Goal: Information Seeking & Learning: Learn about a topic

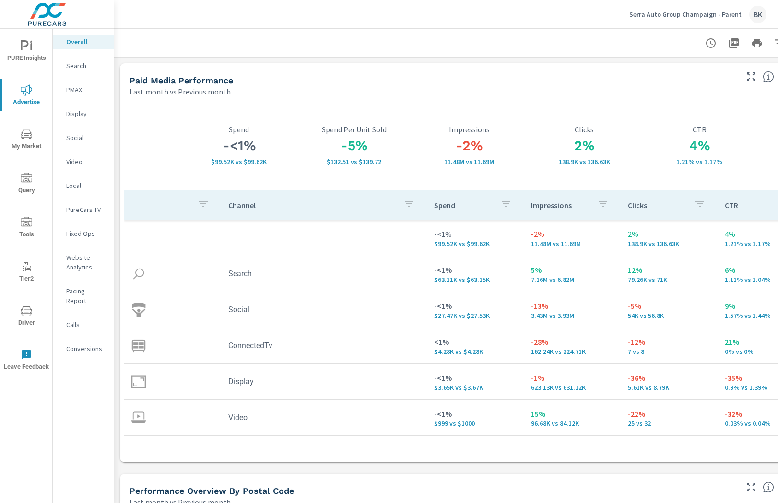
scroll to position [1914, 0]
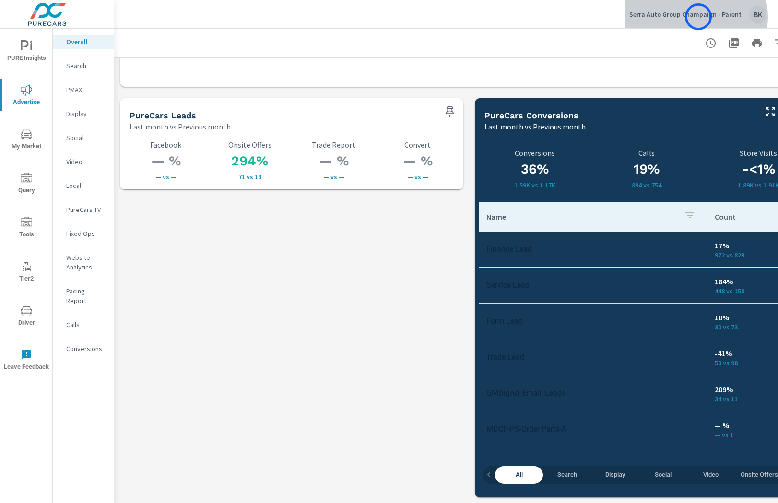
click at [698, 17] on p "Serra Auto Group Champaign - Parent" at bounding box center [685, 14] width 112 height 9
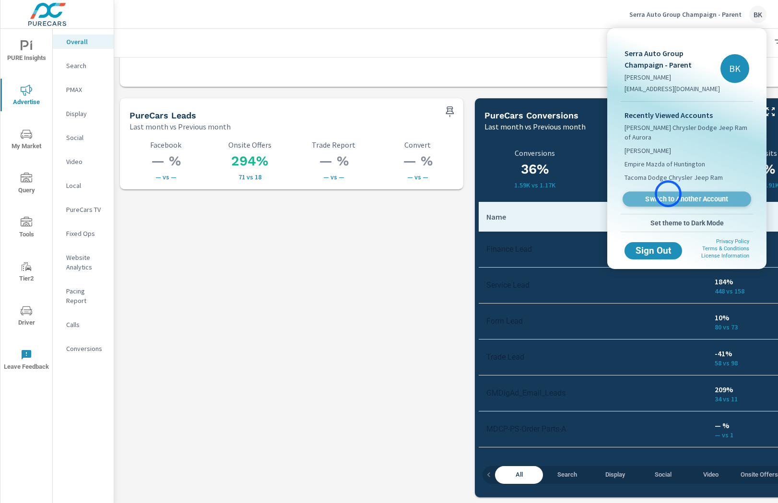
click at [668, 194] on link "Switch to Another Account" at bounding box center [686, 199] width 128 height 15
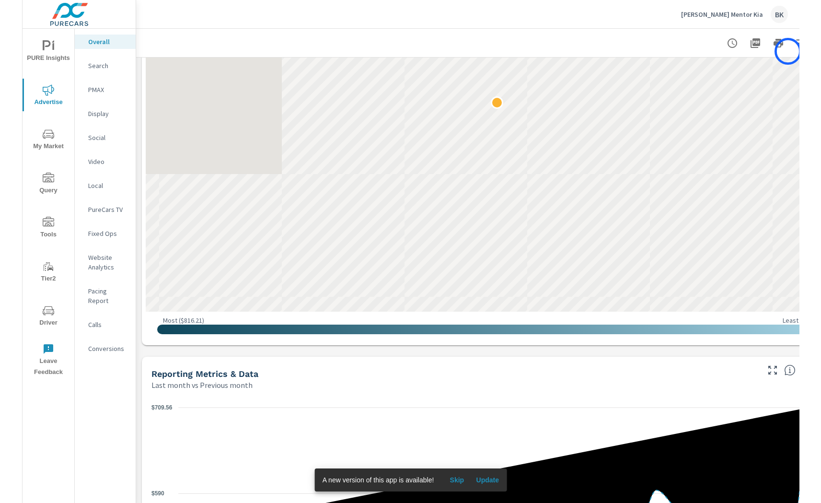
scroll to position [643, 0]
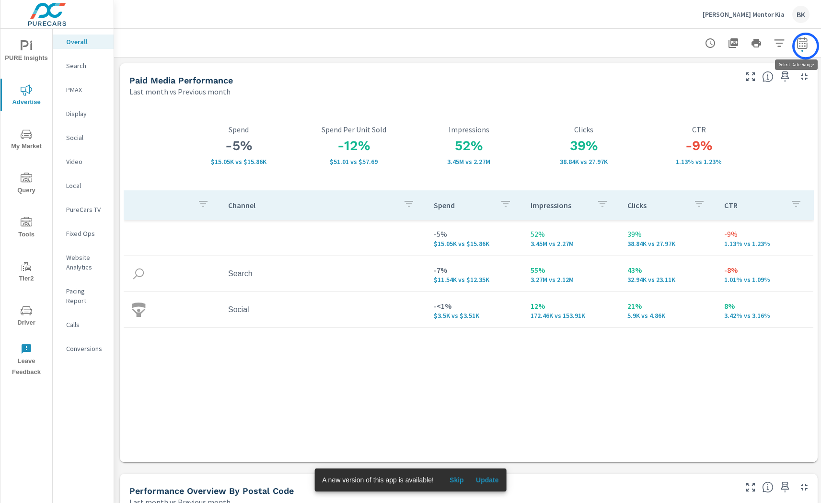
click at [777, 46] on icon "button" at bounding box center [803, 43] width 12 height 12
select select "Last month"
select select "Previous month"
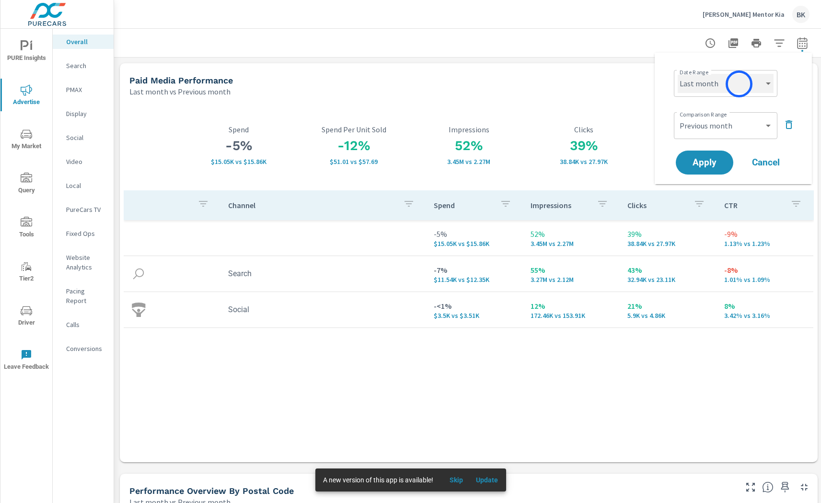
click at [739, 83] on select "Custom Yesterday Last week Last 7 days Last 14 days Last 30 days Last 45 days L…" at bounding box center [726, 83] width 96 height 19
select select "Last 30 days"
click at [715, 128] on select "Custom Previous period Previous month Previous year" at bounding box center [726, 125] width 96 height 19
select select "Previous period"
click at [708, 166] on span "Apply" at bounding box center [704, 162] width 39 height 9
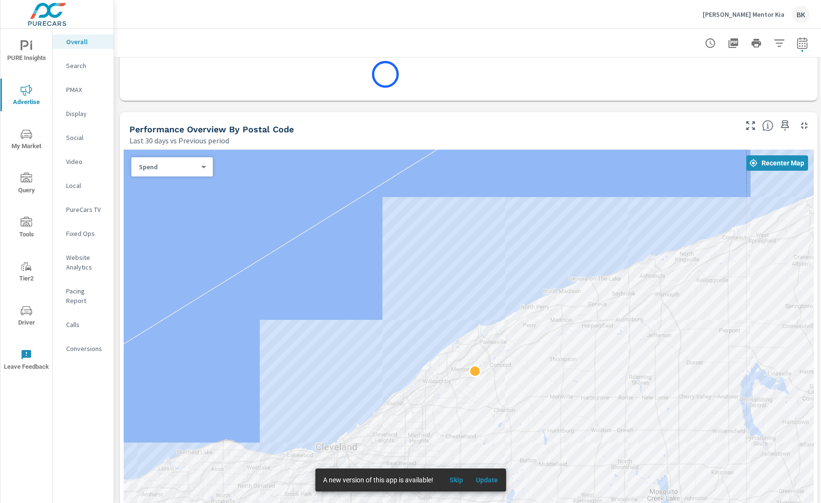
scroll to position [514, 0]
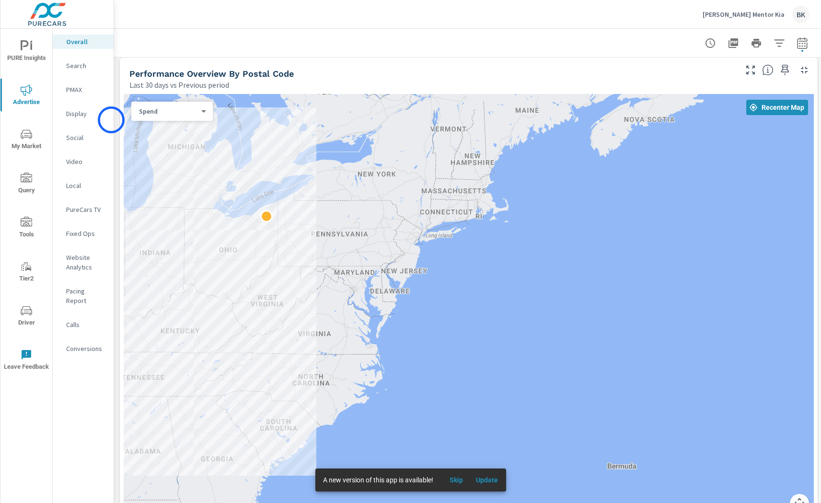
scroll to position [416, 0]
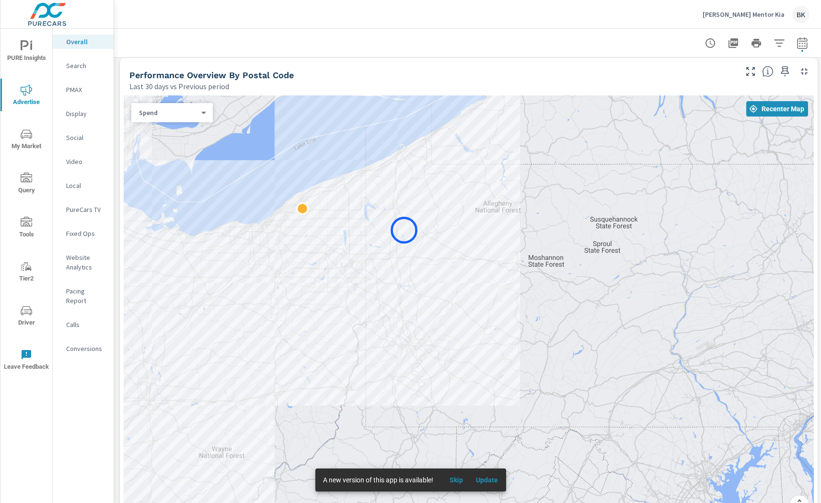
drag, startPoint x: 286, startPoint y: 218, endPoint x: 404, endPoint y: 230, distance: 118.5
click at [404, 230] on div at bounding box center [469, 310] width 690 height 431
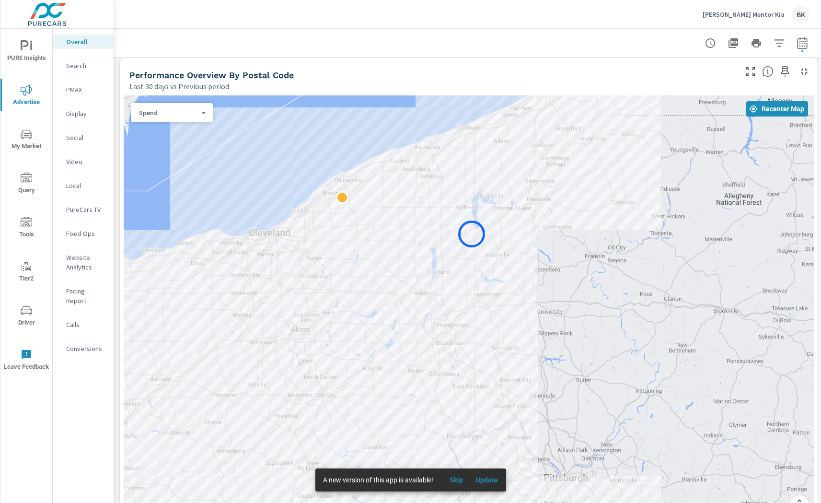
drag, startPoint x: 334, startPoint y: 217, endPoint x: 473, endPoint y: 234, distance: 140.2
click at [475, 235] on div at bounding box center [469, 310] width 690 height 431
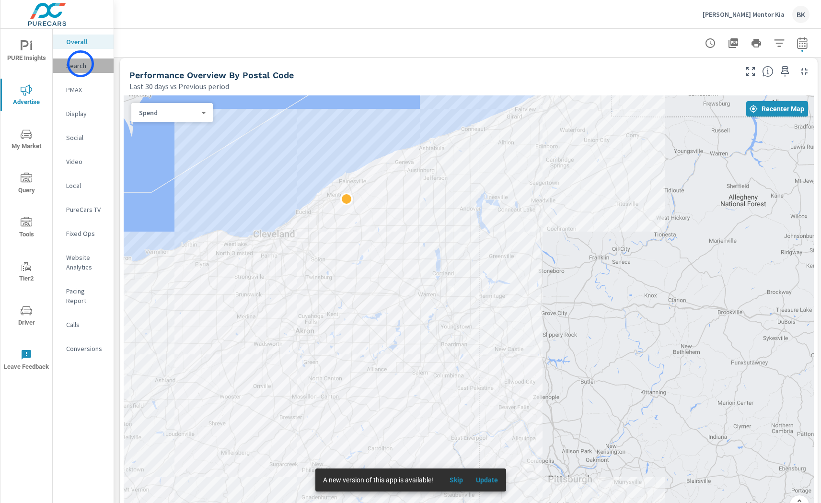
click at [81, 64] on p "Search" at bounding box center [86, 66] width 40 height 10
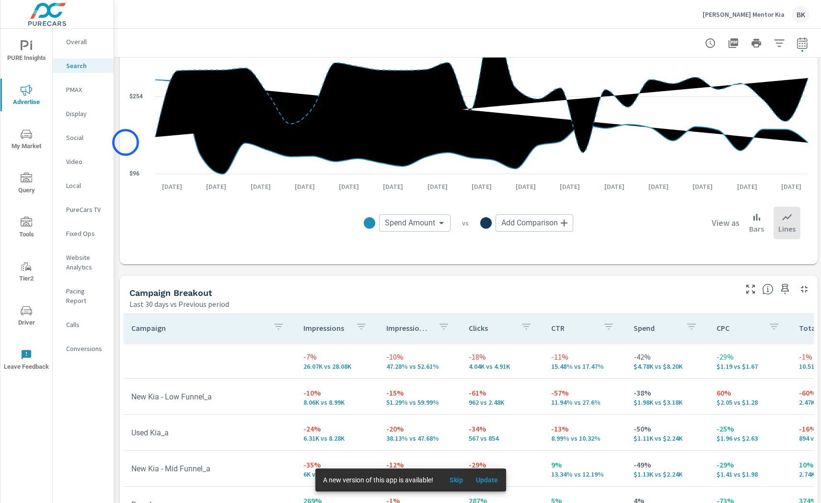
scroll to position [888, 0]
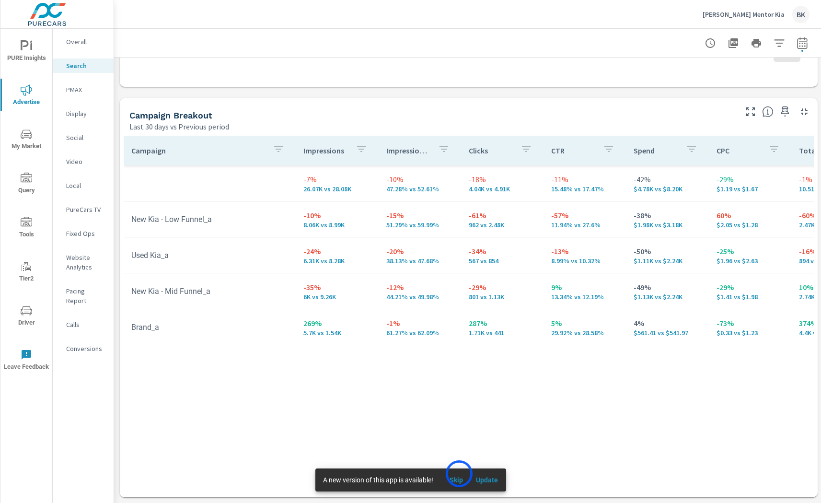
click at [459, 474] on button "Skip" at bounding box center [456, 479] width 31 height 15
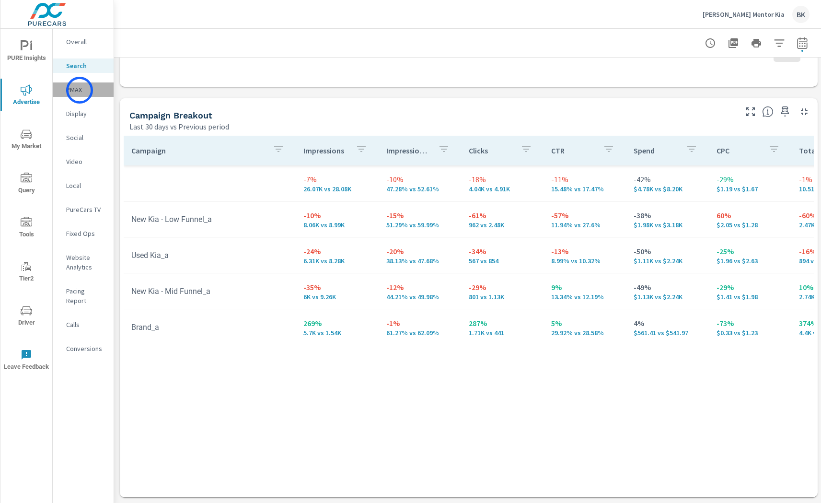
click at [80, 90] on p "PMAX" at bounding box center [86, 90] width 40 height 10
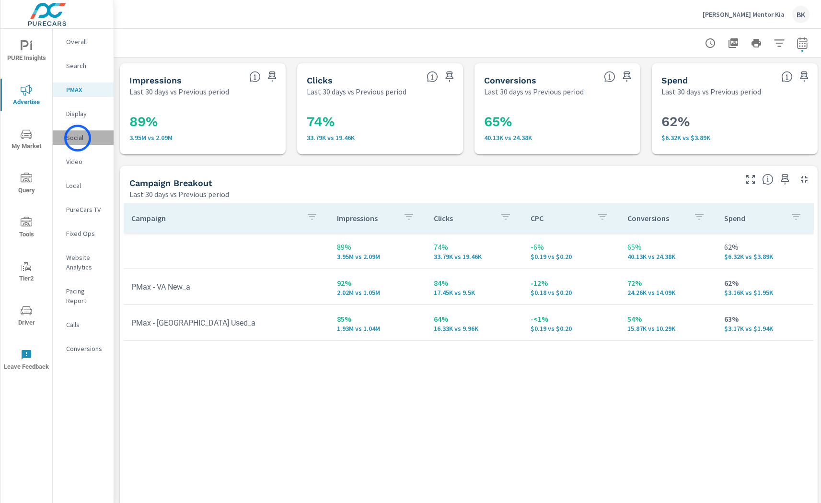
click at [78, 138] on p "Social" at bounding box center [86, 138] width 40 height 10
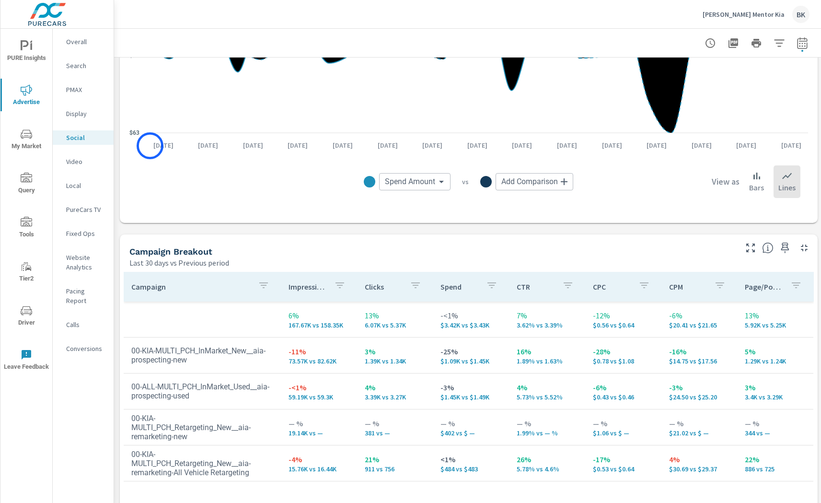
scroll to position [200, 0]
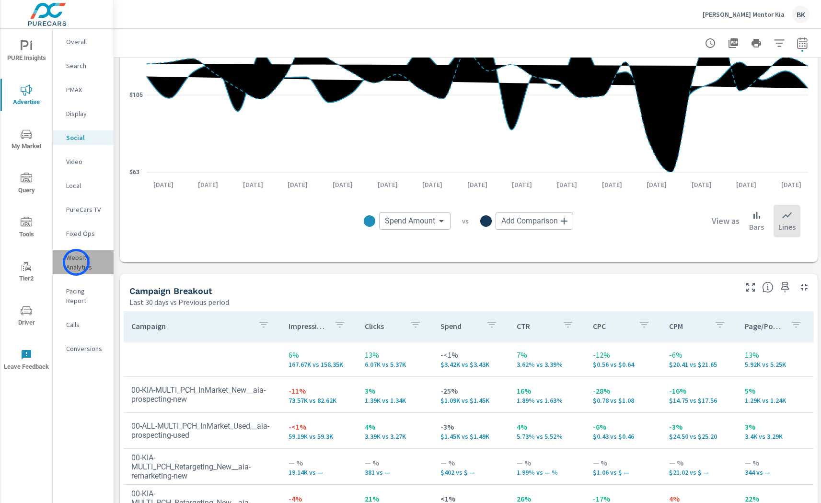
click at [76, 262] on p "Website Analytics" at bounding box center [86, 262] width 40 height 19
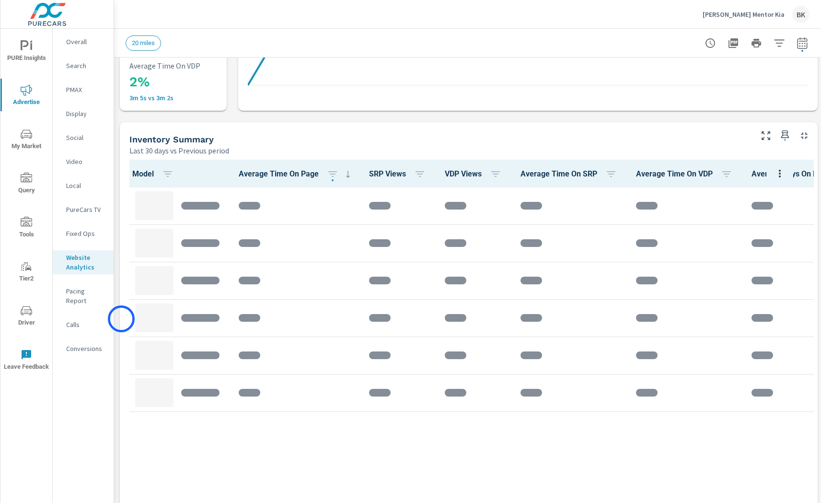
scroll to position [365, 0]
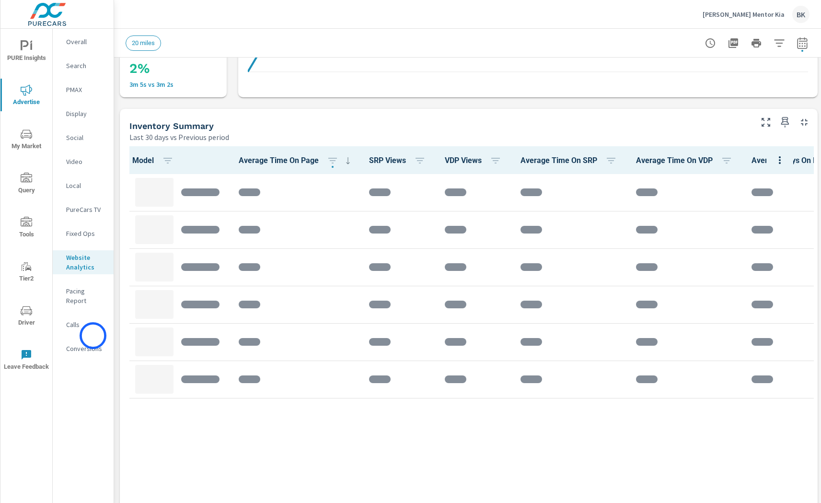
click at [93, 344] on p "Conversions" at bounding box center [86, 349] width 40 height 10
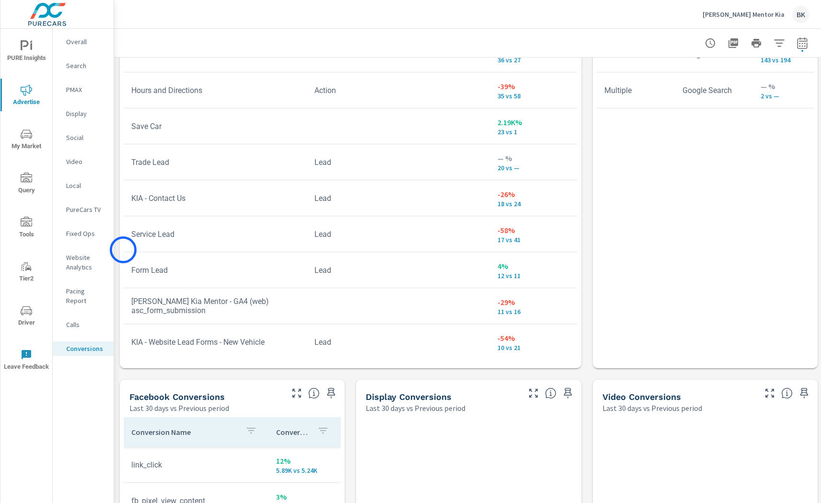
scroll to position [686, 0]
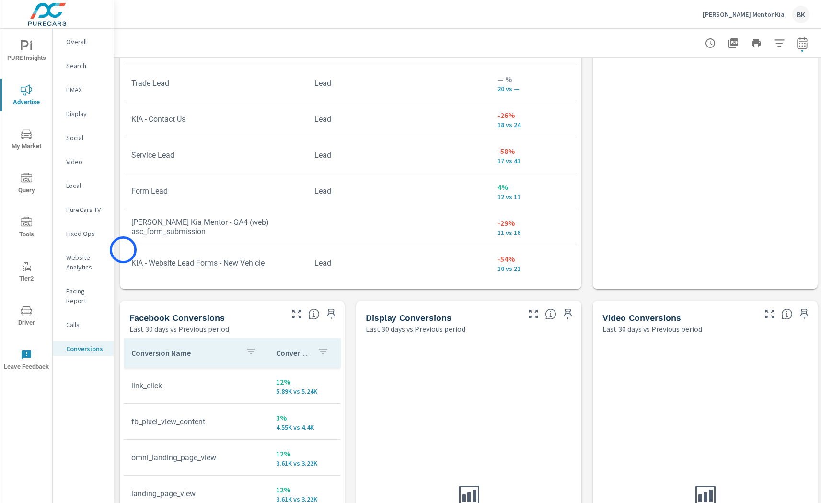
scroll to position [801, 0]
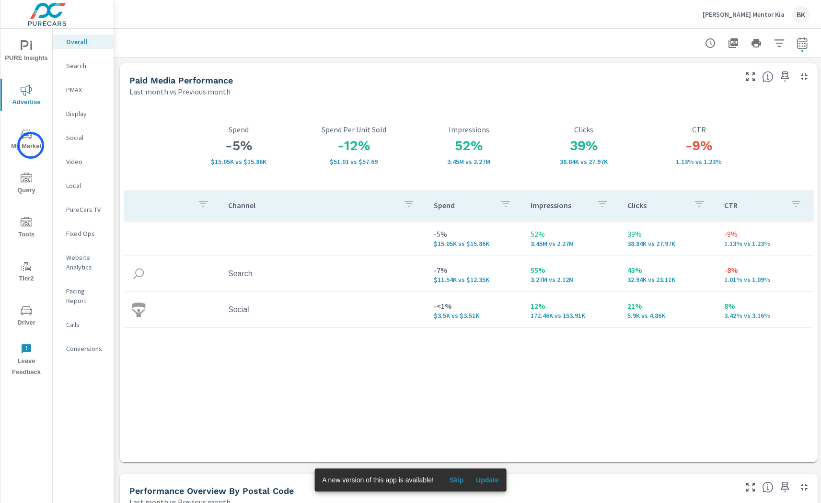
click at [31, 145] on span "My Market" at bounding box center [26, 139] width 46 height 23
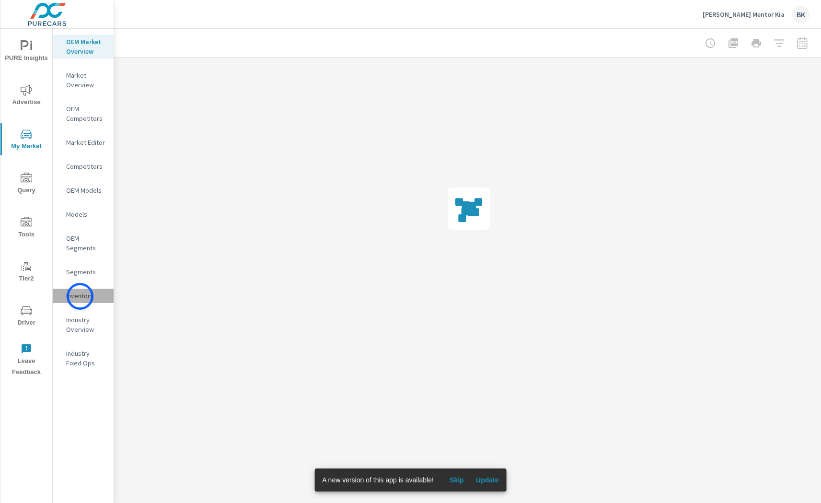
click at [80, 296] on p "Inventory" at bounding box center [86, 296] width 40 height 10
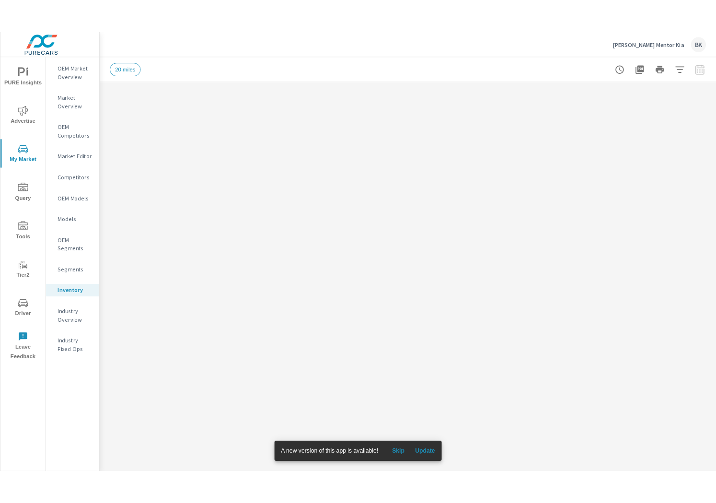
scroll to position [0, 0]
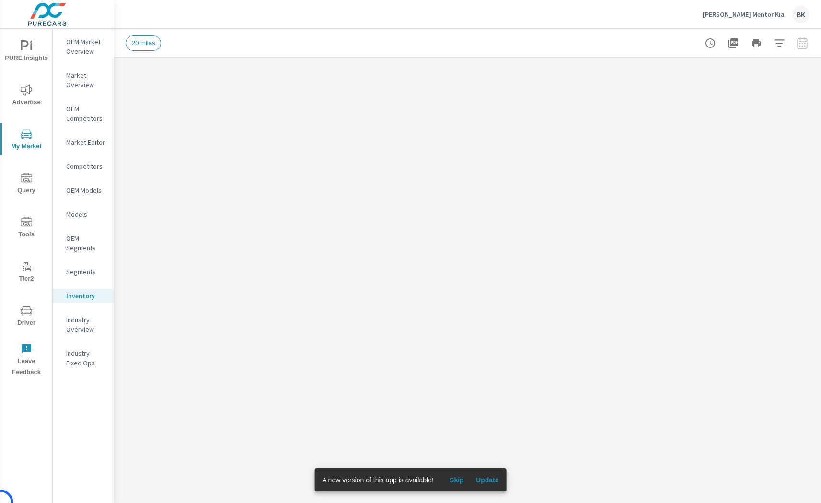
scroll to position [0, 0]
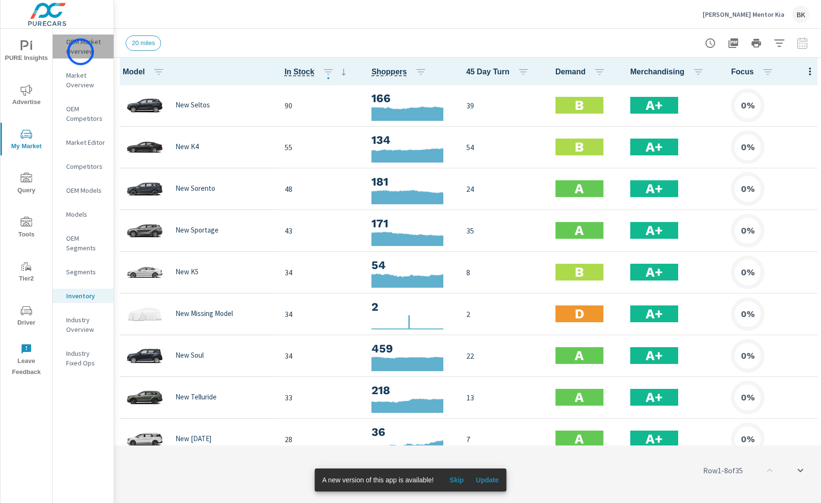
click at [81, 52] on p "OEM Market Overview" at bounding box center [86, 46] width 40 height 19
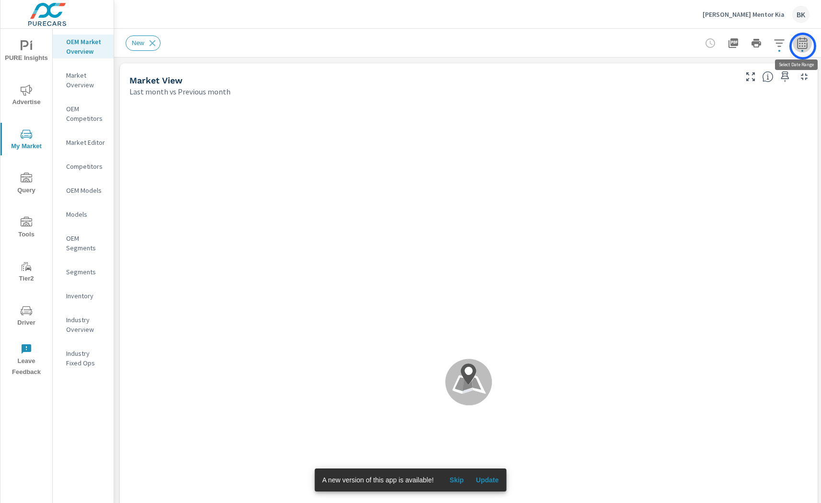
click at [803, 46] on icon "button" at bounding box center [802, 45] width 6 height 4
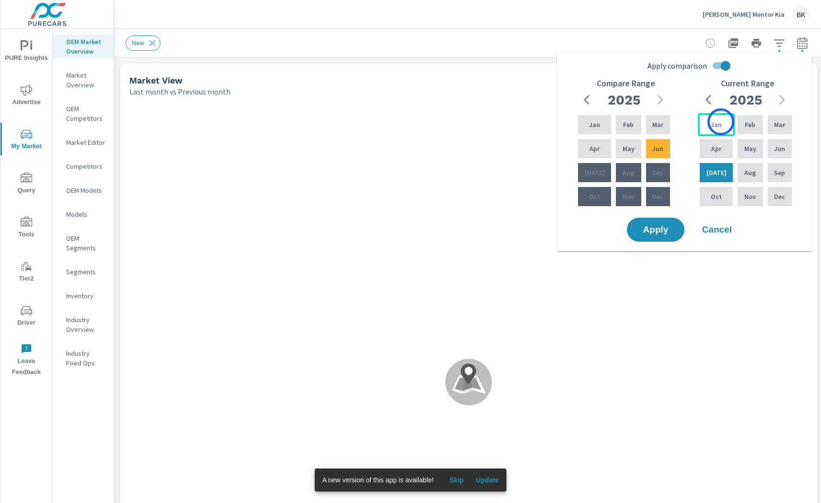
drag, startPoint x: 721, startPoint y: 122, endPoint x: 728, endPoint y: 126, distance: 8.2
click at [722, 122] on div "Jan" at bounding box center [716, 124] width 37 height 23
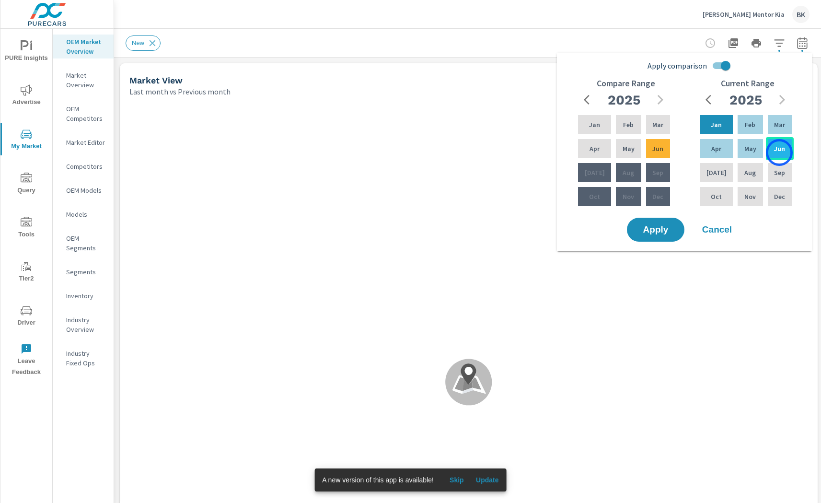
click at [780, 152] on p "Jun" at bounding box center [779, 149] width 11 height 10
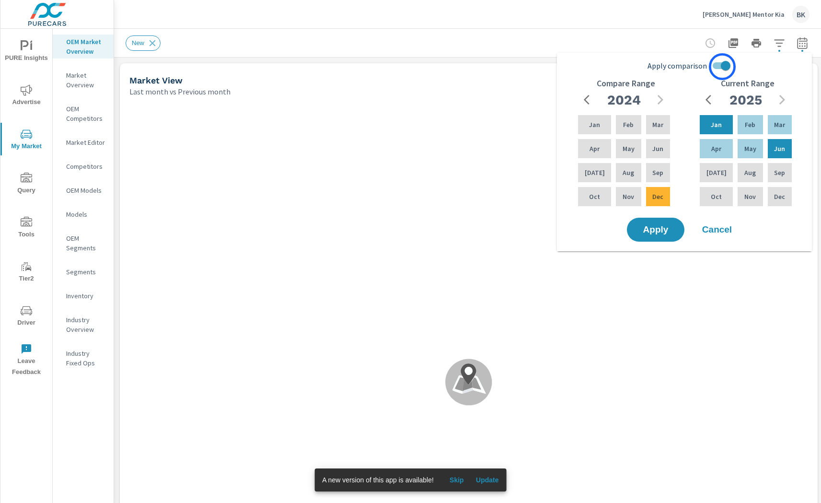
click at [722, 67] on input "Apply comparison" at bounding box center [726, 66] width 55 height 18
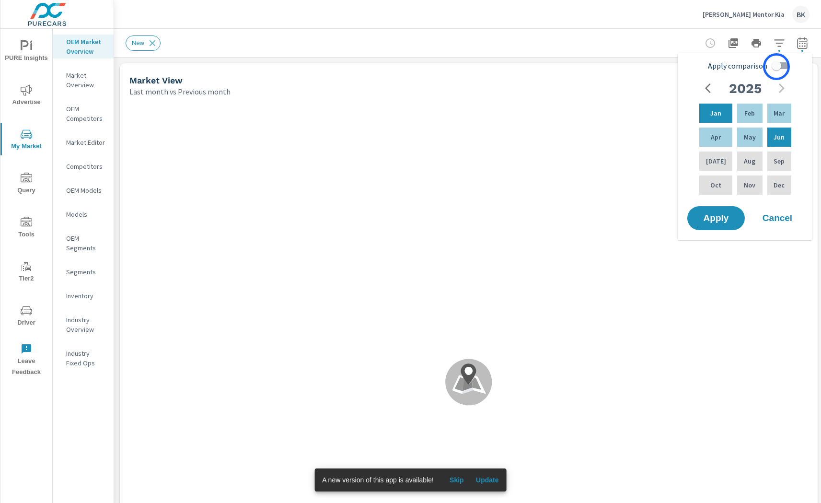
scroll to position [0, 0]
click at [777, 67] on input "Apply comparison" at bounding box center [776, 66] width 55 height 18
checkbox input "true"
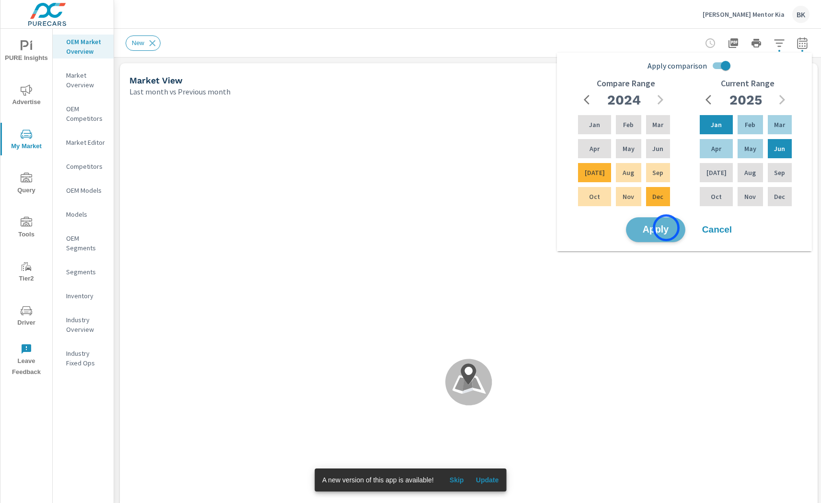
click at [666, 228] on span "Apply" at bounding box center [655, 229] width 39 height 9
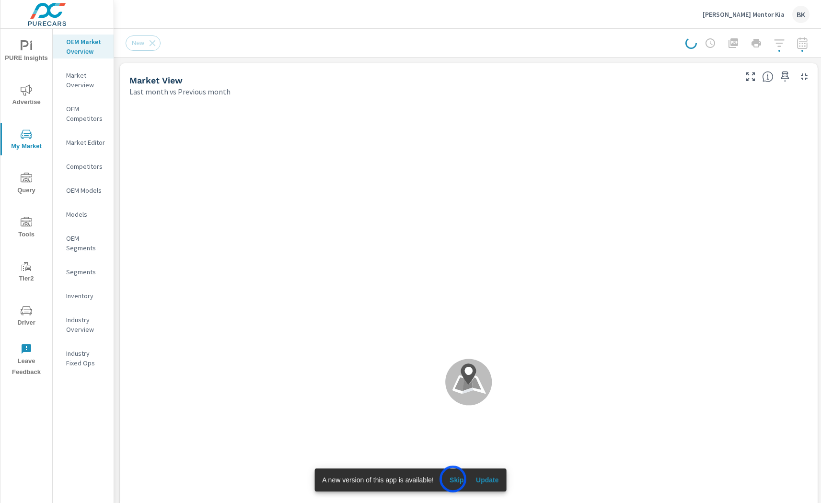
click at [453, 479] on span "Skip" at bounding box center [456, 480] width 23 height 9
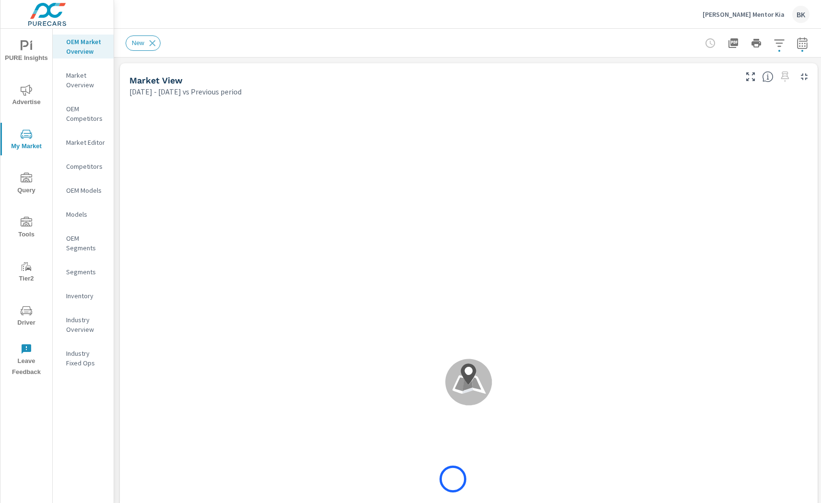
scroll to position [0, 0]
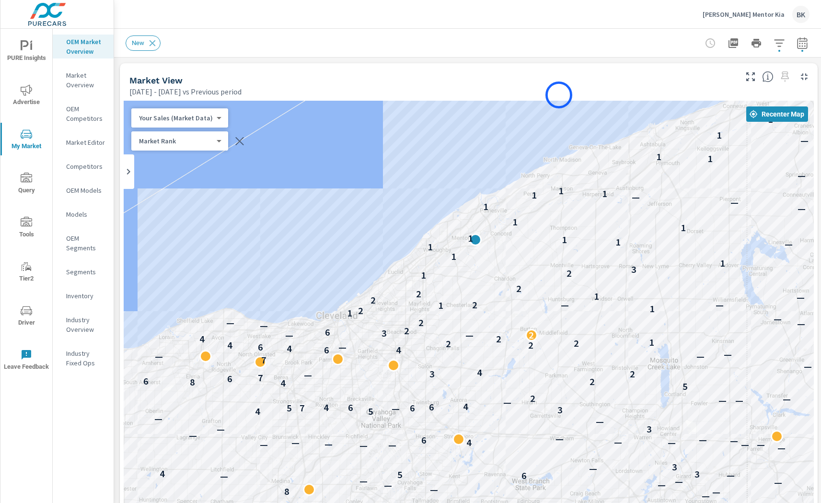
drag, startPoint x: 559, startPoint y: 231, endPoint x: 559, endPoint y: 95, distance: 136.2
click at [559, 95] on div "Market View Jan 01, 2025 - Jun 30, 2025 vs Previous period ← Move left → Move r…" at bounding box center [469, 365] width 698 height 604
click at [777, 43] on icon "button" at bounding box center [780, 43] width 12 height 12
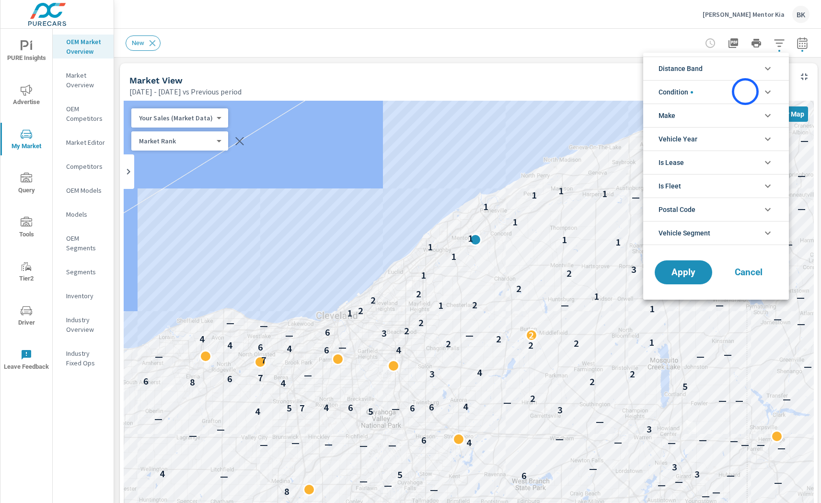
click at [746, 92] on li "Condition" at bounding box center [716, 91] width 146 height 23
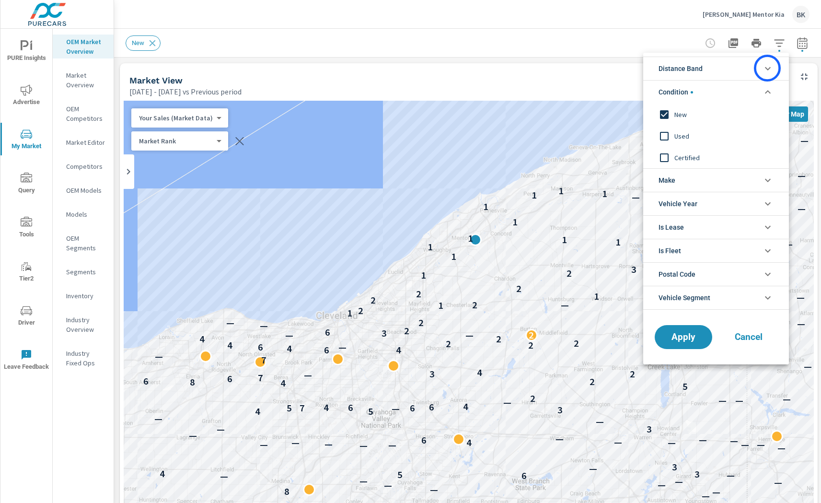
click at [768, 68] on icon "filter options" at bounding box center [768, 69] width 12 height 12
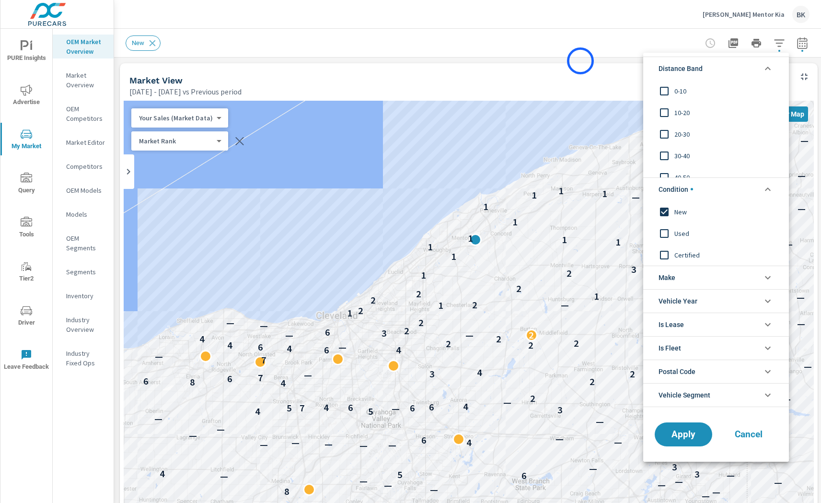
click at [581, 61] on div at bounding box center [410, 251] width 821 height 503
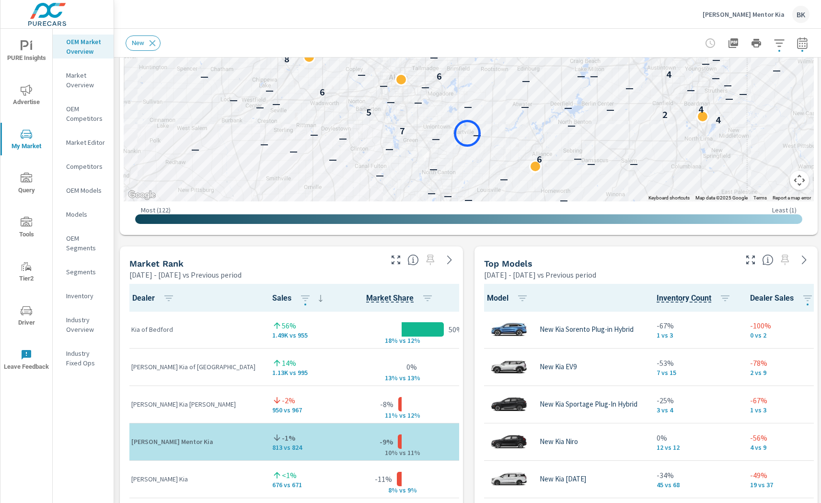
scroll to position [421, 0]
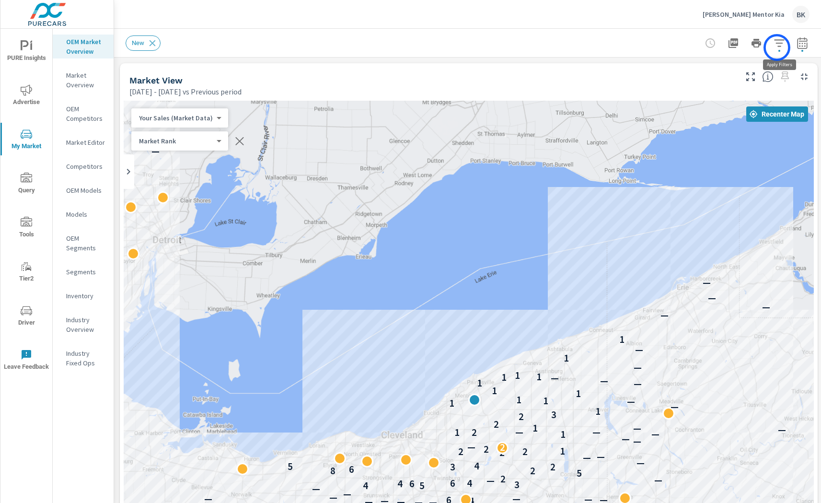
click at [777, 47] on icon "button" at bounding box center [780, 43] width 12 height 12
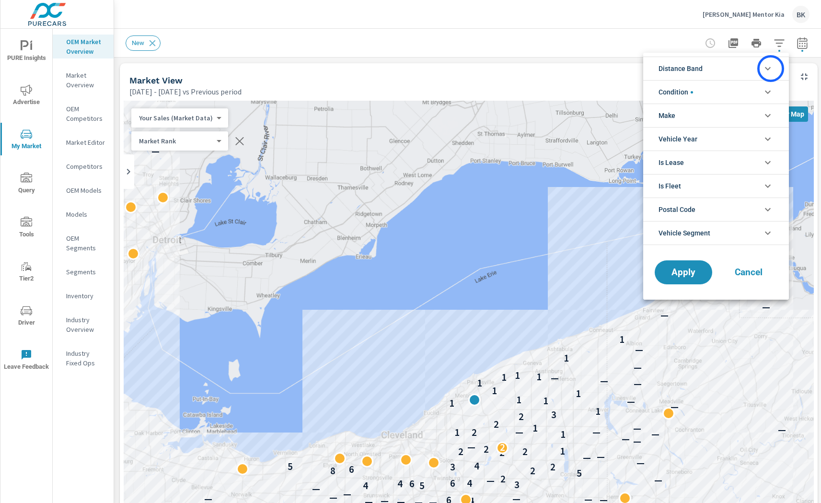
click at [771, 69] on icon "filter options" at bounding box center [768, 69] width 12 height 12
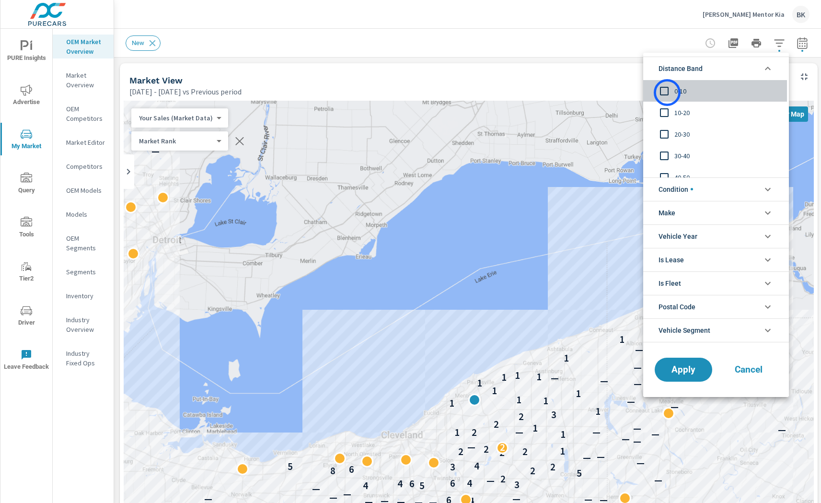
click at [667, 93] on input "filter options" at bounding box center [664, 91] width 20 height 20
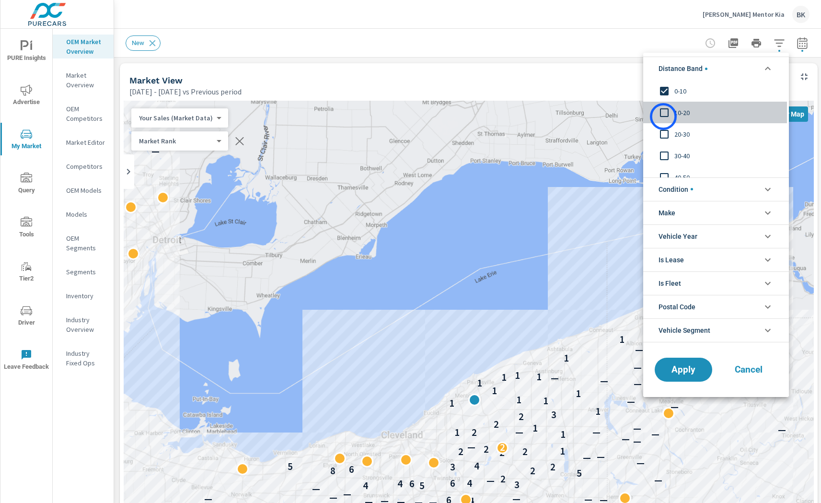
click at [664, 116] on input "filter options" at bounding box center [664, 113] width 20 height 20
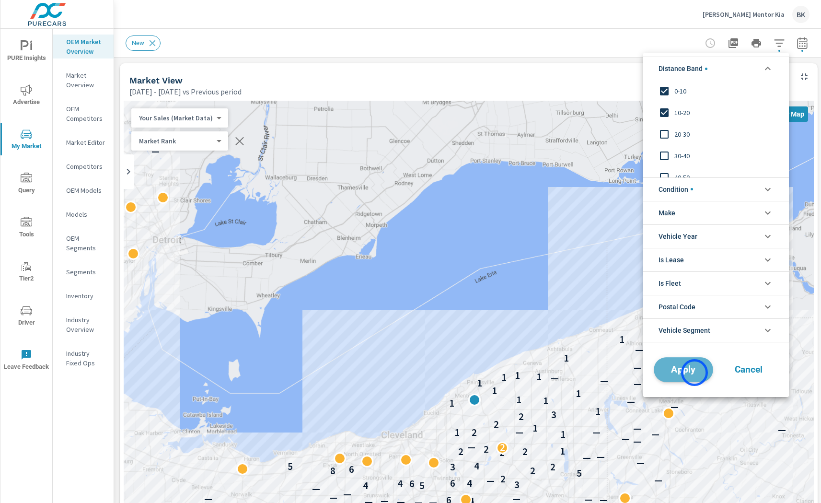
click at [694, 373] on span "Apply" at bounding box center [683, 369] width 39 height 9
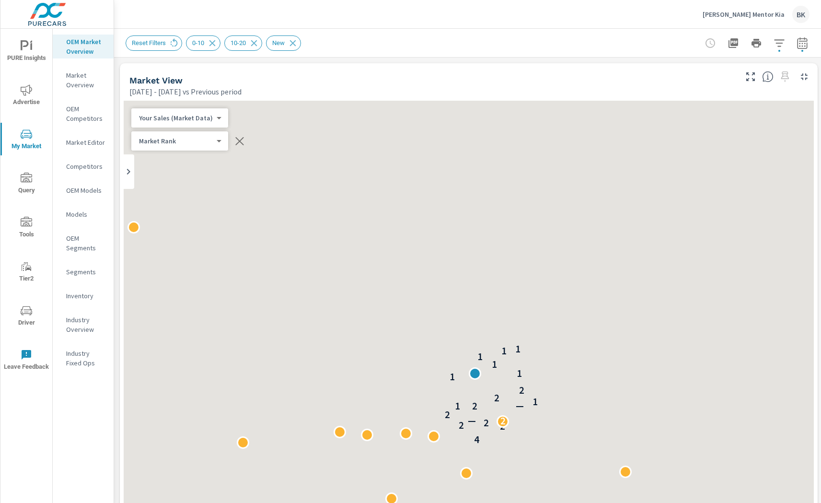
scroll to position [0, 0]
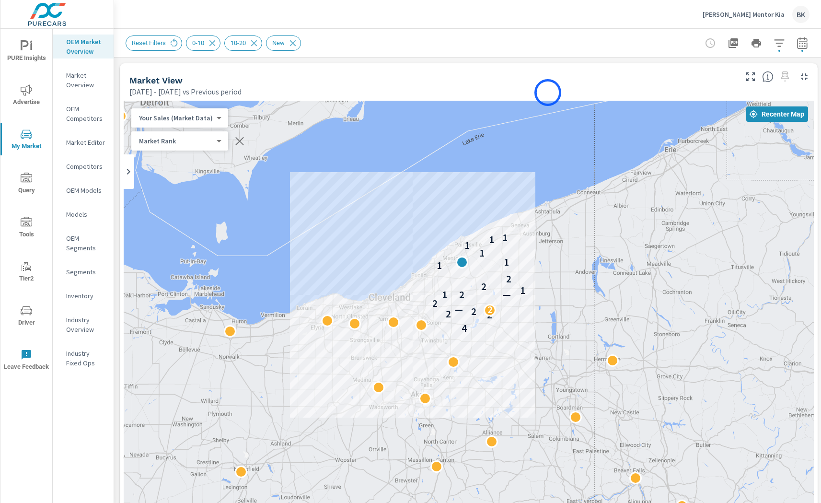
drag, startPoint x: 558, startPoint y: 168, endPoint x: 548, endPoint y: 90, distance: 78.3
click at [548, 90] on div "Market View Jan 01, 2025 - Jun 30, 2025 vs Previous period ← Move left → Move r…" at bounding box center [469, 365] width 698 height 604
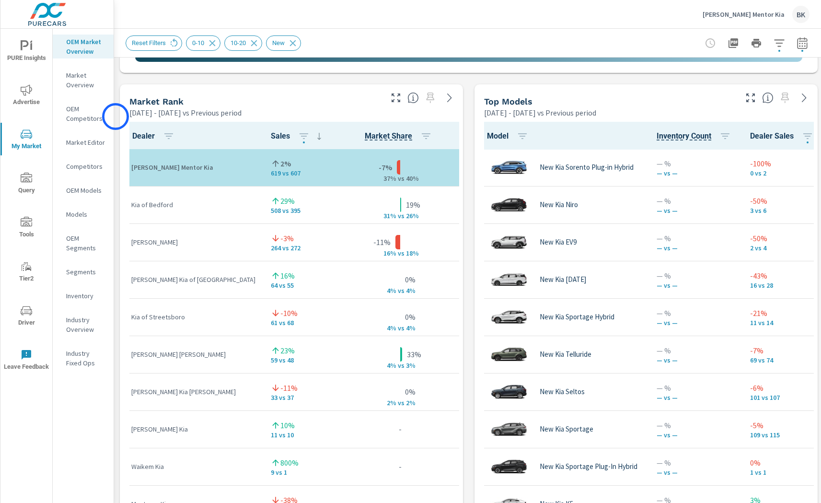
scroll to position [466, 0]
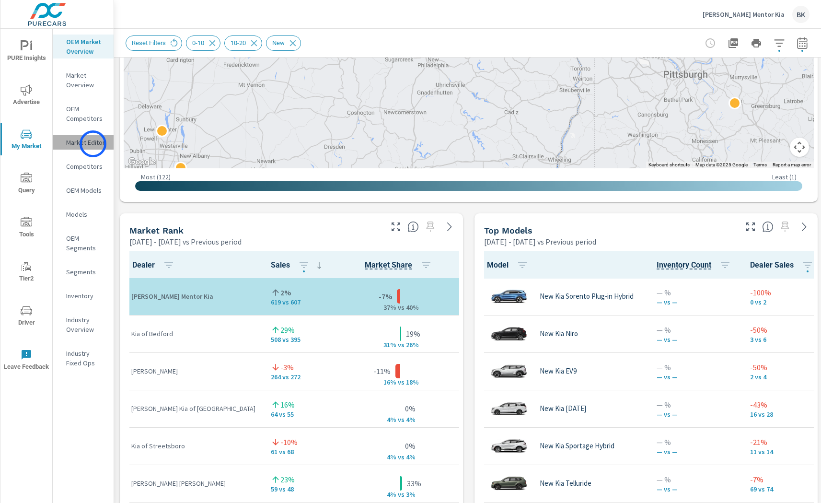
click at [93, 144] on p "Market Editor" at bounding box center [86, 143] width 40 height 10
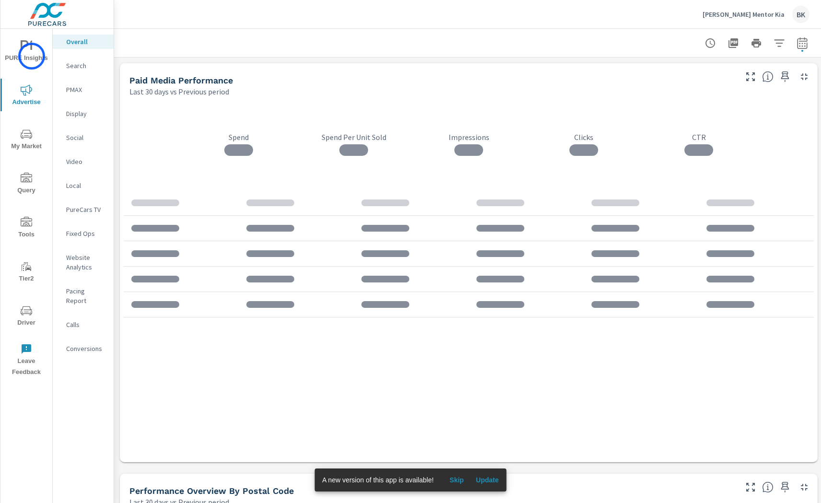
click at [32, 56] on span "PURE Insights" at bounding box center [26, 51] width 46 height 23
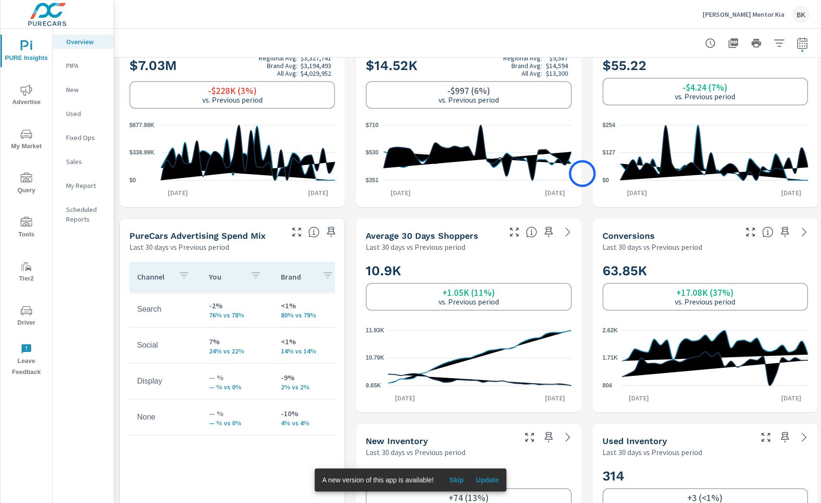
scroll to position [241, 0]
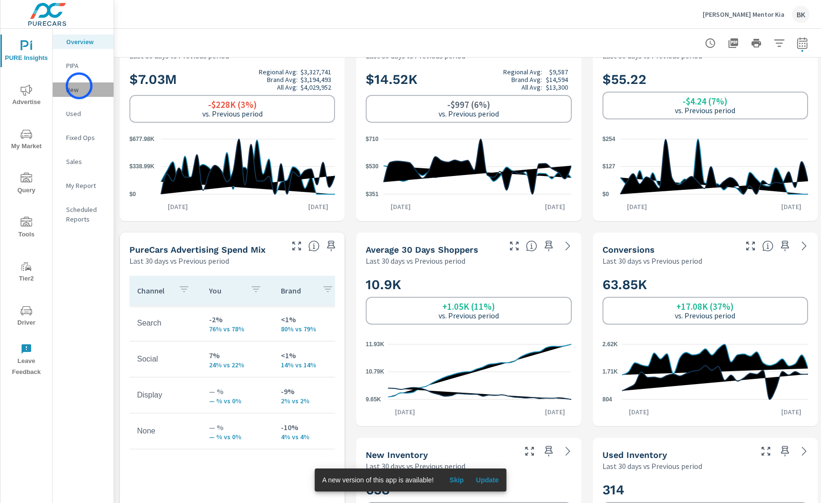
click at [79, 86] on p "New" at bounding box center [86, 90] width 40 height 10
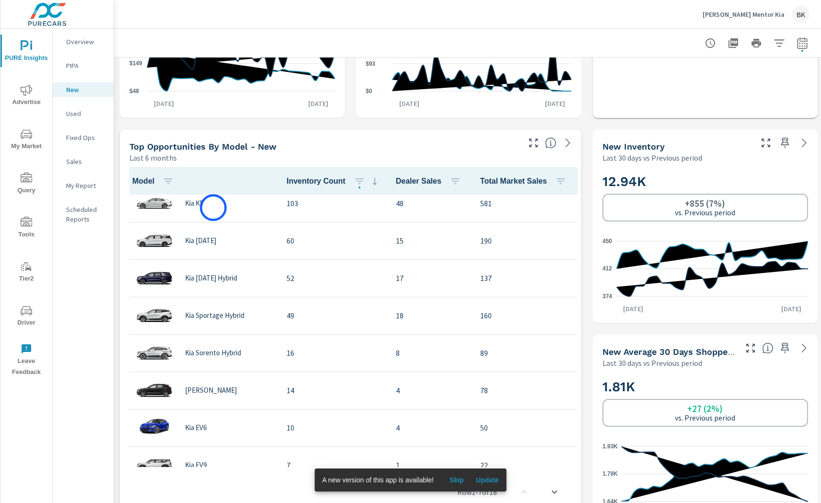
scroll to position [307, 0]
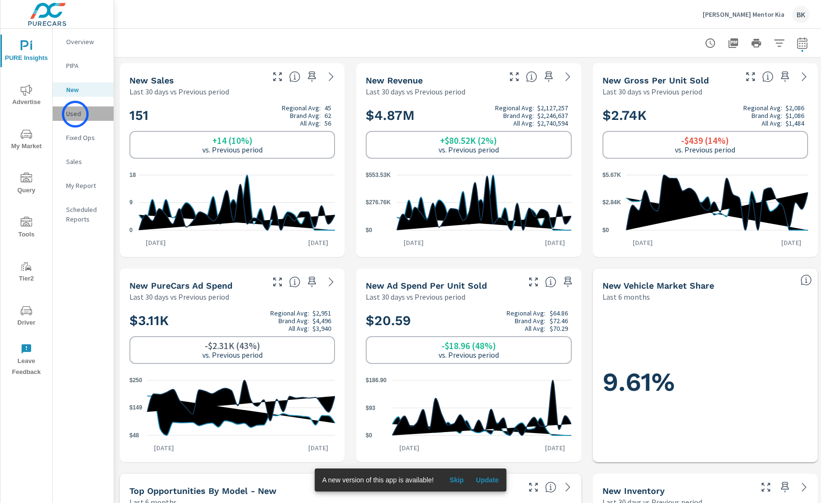
click at [75, 114] on p "Used" at bounding box center [86, 114] width 40 height 10
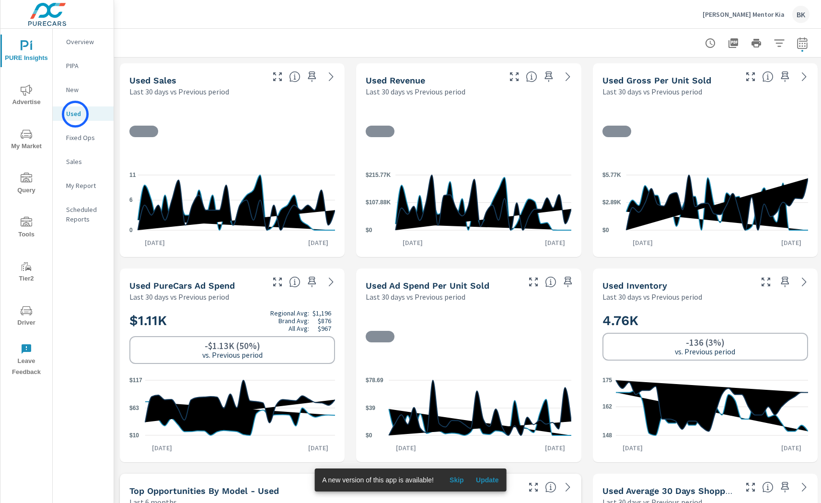
scroll to position [0, 0]
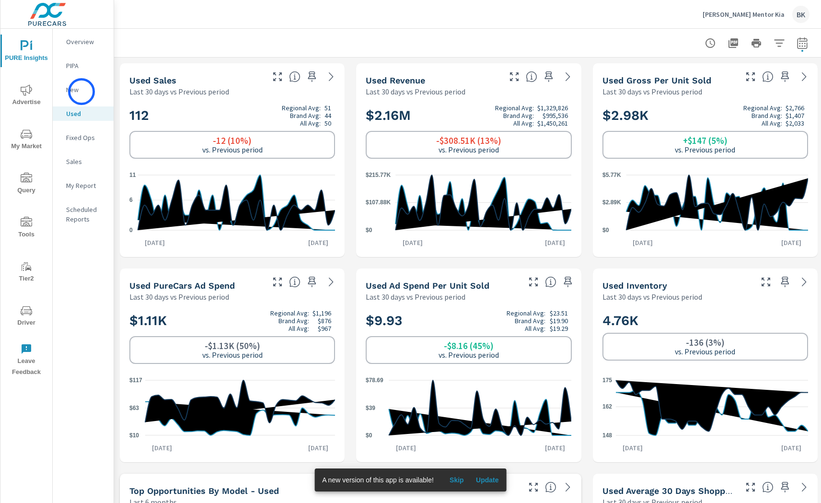
click at [82, 92] on p "New" at bounding box center [86, 90] width 40 height 10
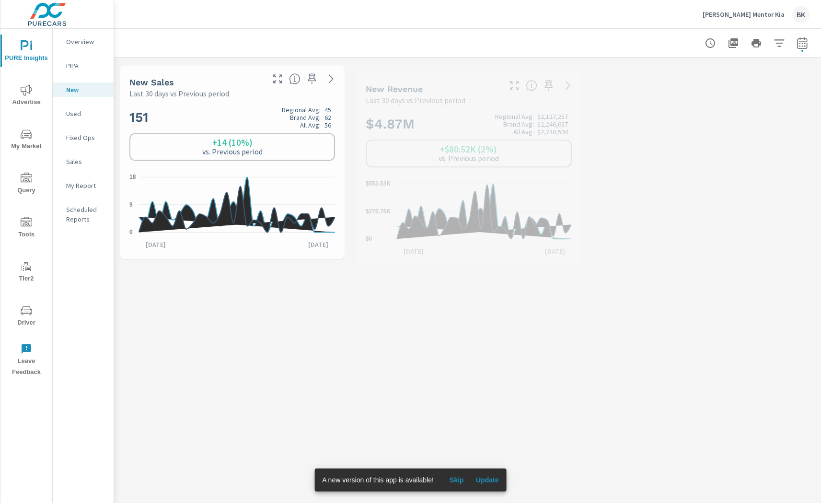
scroll to position [0, 0]
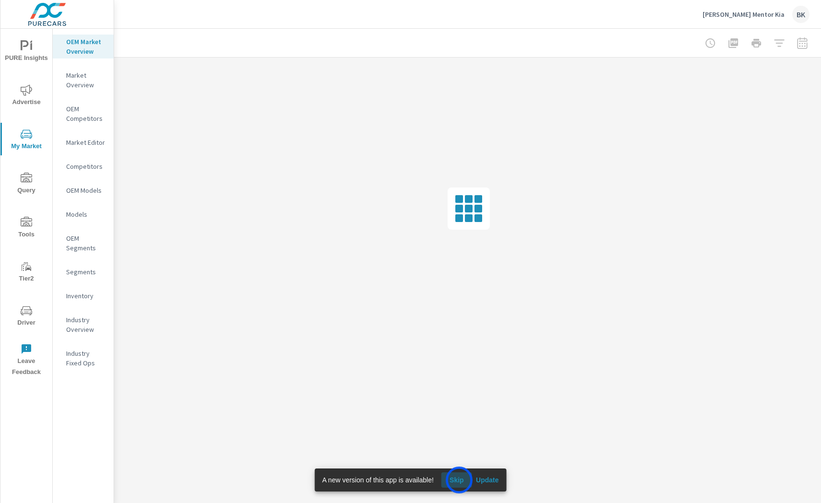
click at [459, 480] on span "Skip" at bounding box center [456, 480] width 23 height 9
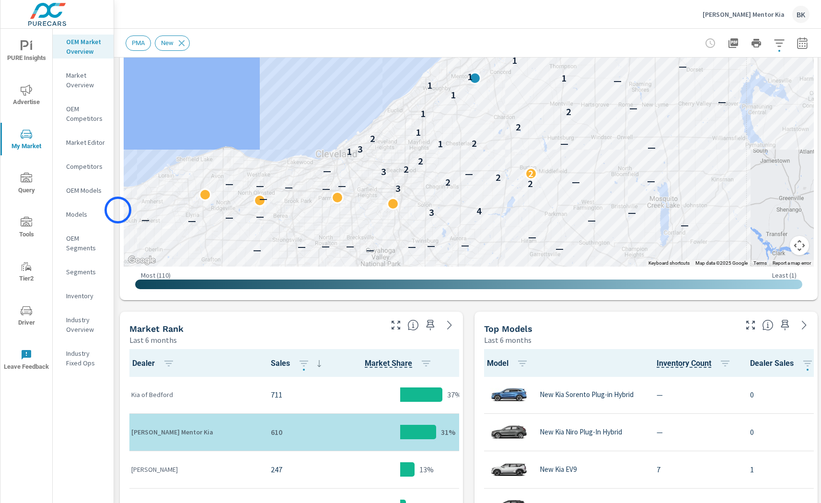
scroll to position [89, 0]
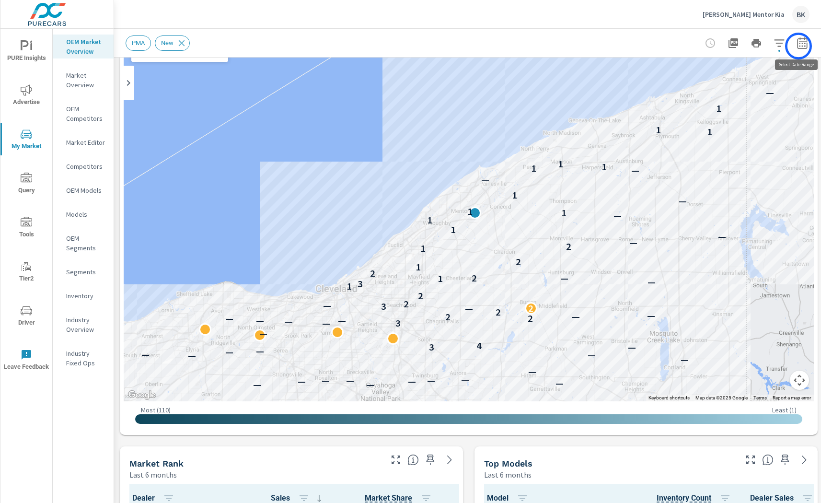
click at [799, 46] on icon "button" at bounding box center [803, 43] width 12 height 12
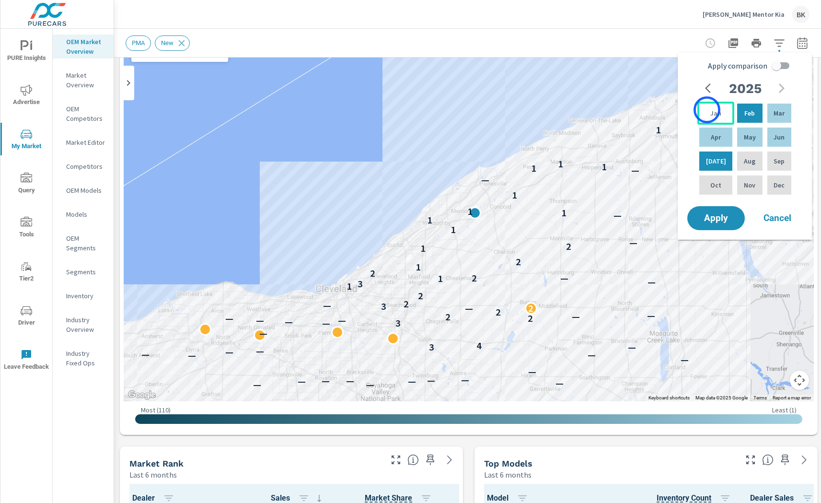
drag, startPoint x: 707, startPoint y: 110, endPoint x: 758, endPoint y: 133, distance: 55.8
click at [711, 110] on p "Jan" at bounding box center [716, 113] width 11 height 10
click at [766, 136] on div "Jun" at bounding box center [780, 137] width 28 height 23
click at [780, 65] on input "Apply comparison" at bounding box center [776, 66] width 55 height 18
checkbox input "true"
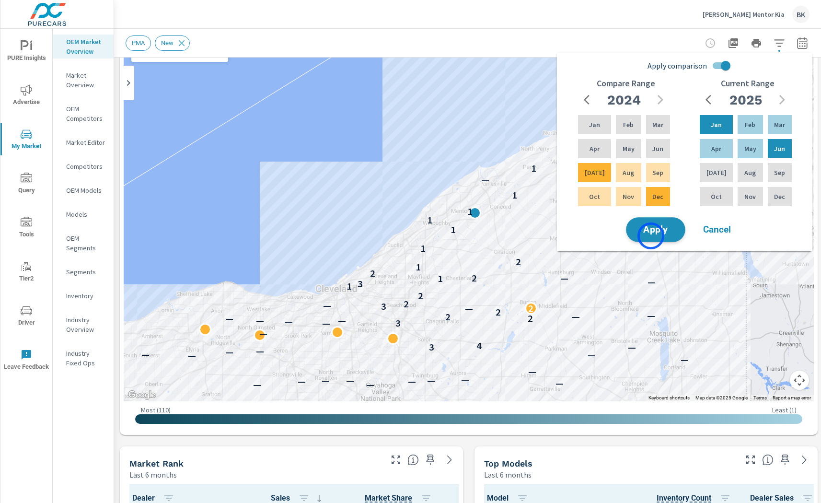
click at [651, 236] on button "Apply" at bounding box center [655, 229] width 59 height 25
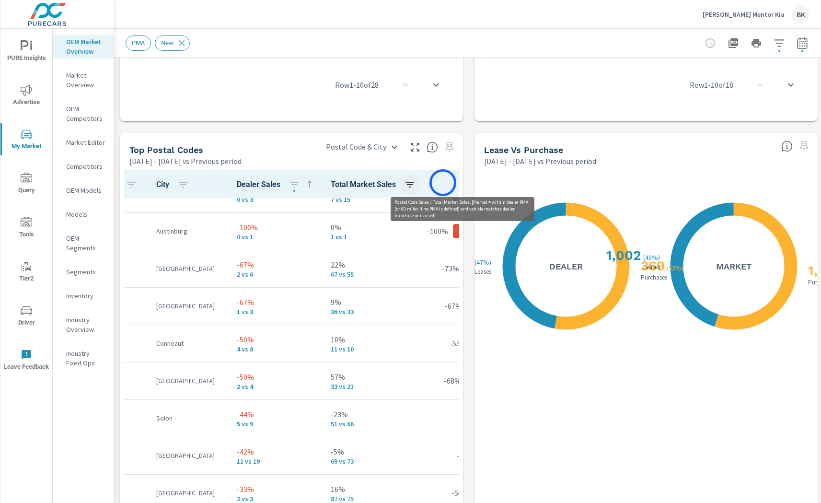
scroll to position [28, 56]
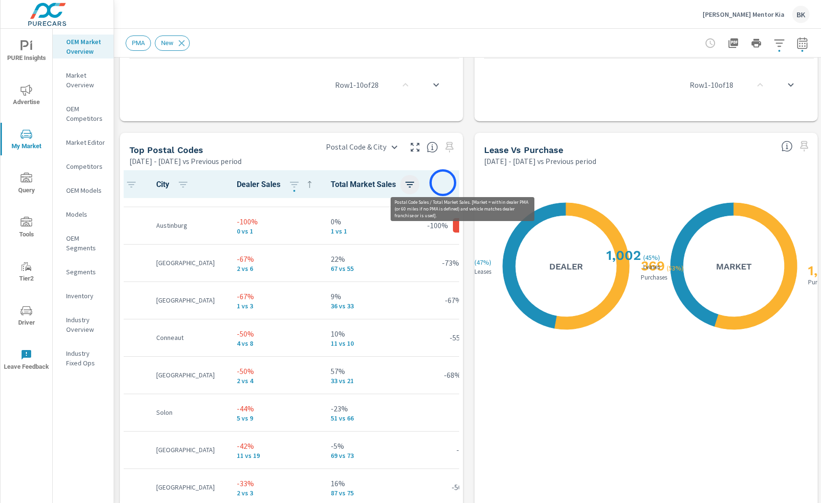
scroll to position [0, 56]
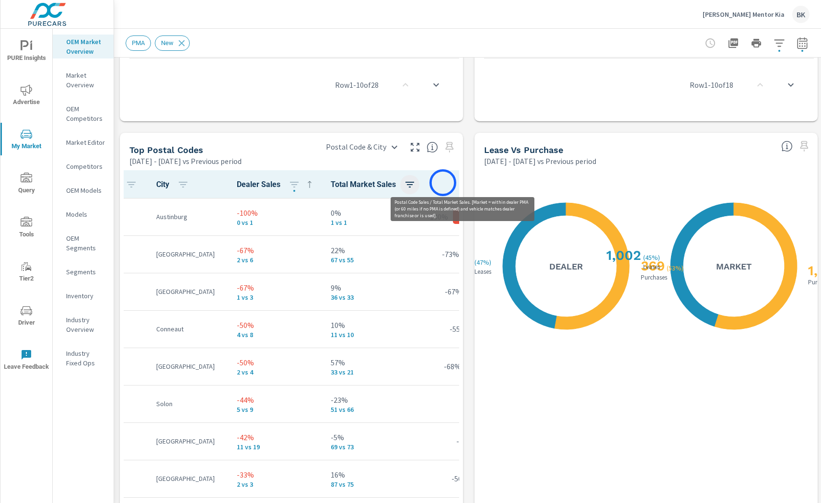
scroll to position [38, 56]
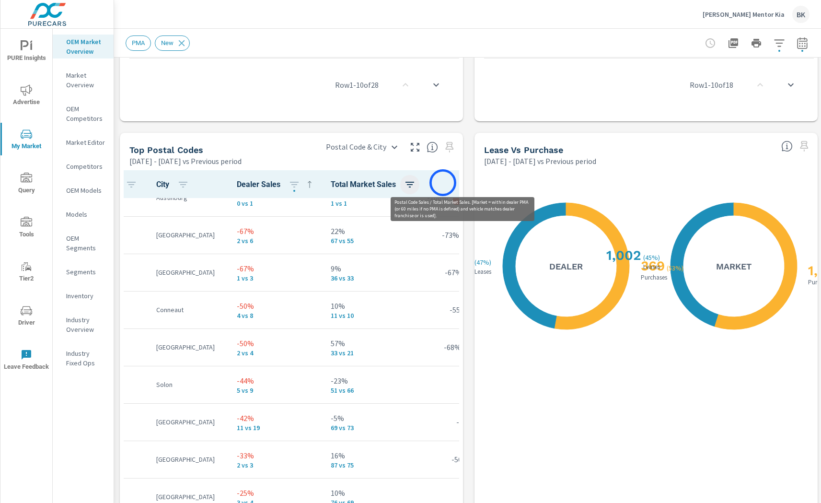
scroll to position [0, 56]
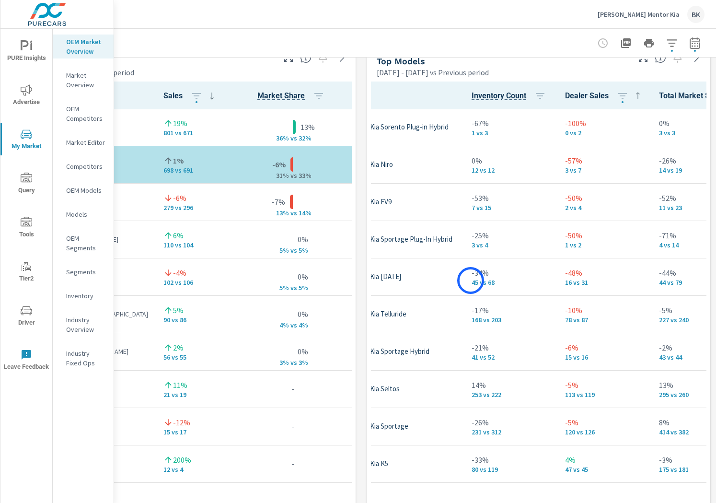
scroll to position [41, 78]
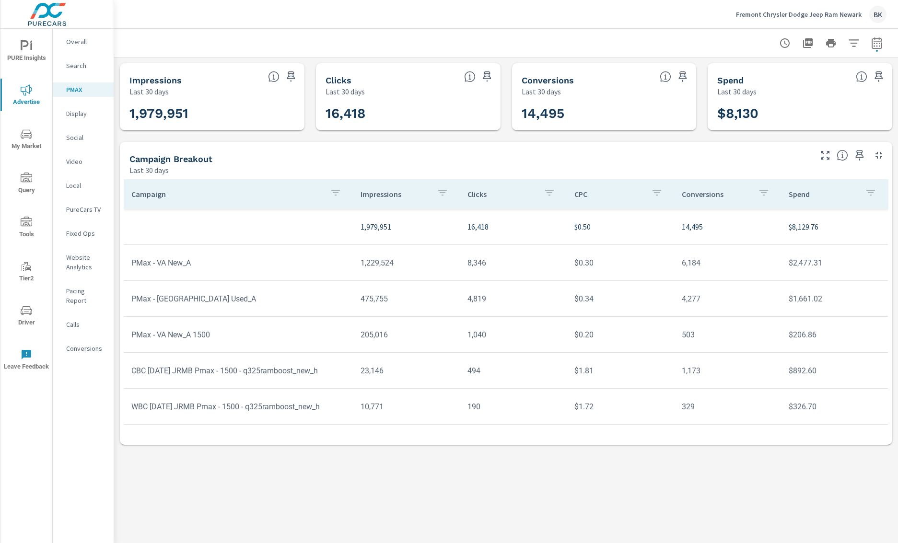
scroll to position [144, 0]
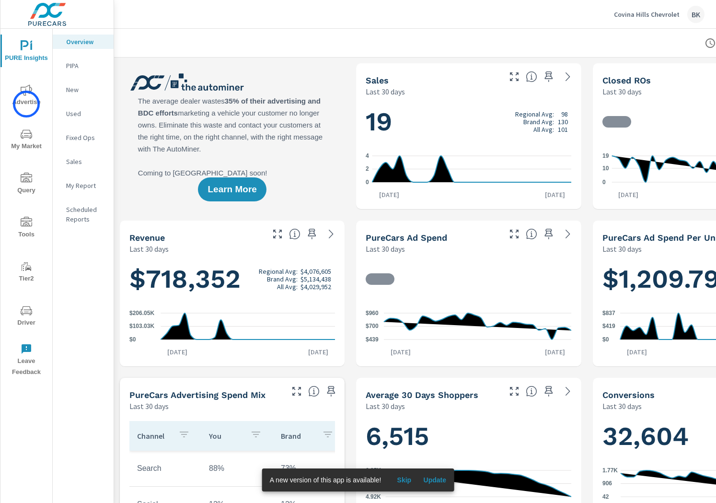
click at [26, 104] on span "Advertise" at bounding box center [26, 95] width 46 height 23
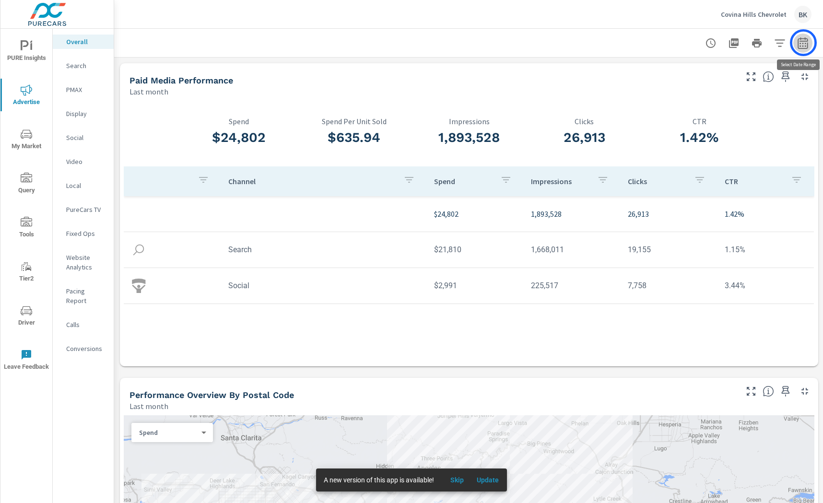
click at [716, 43] on icon "button" at bounding box center [802, 45] width 6 height 4
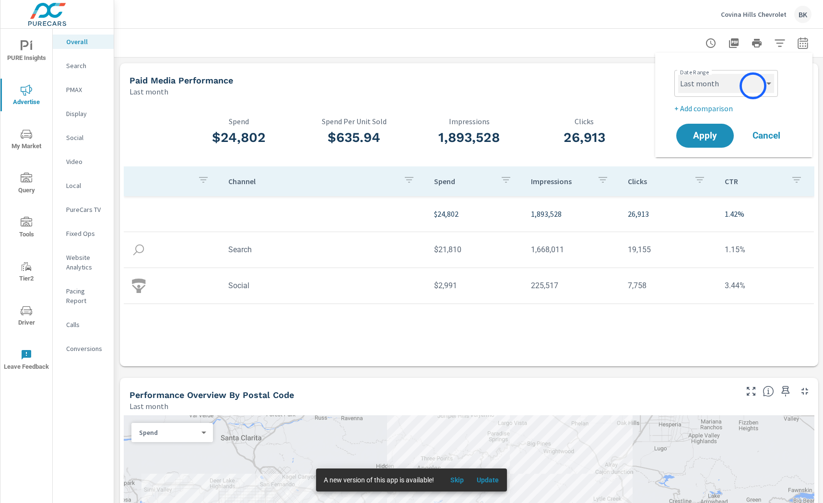
click at [716, 85] on select "Custom [DATE] Last week Last 7 days Last 14 days Last 30 days Last 45 days Last…" at bounding box center [726, 83] width 96 height 19
select select "Last 30 days"
click at [710, 104] on p "+ Add comparison" at bounding box center [735, 109] width 123 height 12
select select "Previous period"
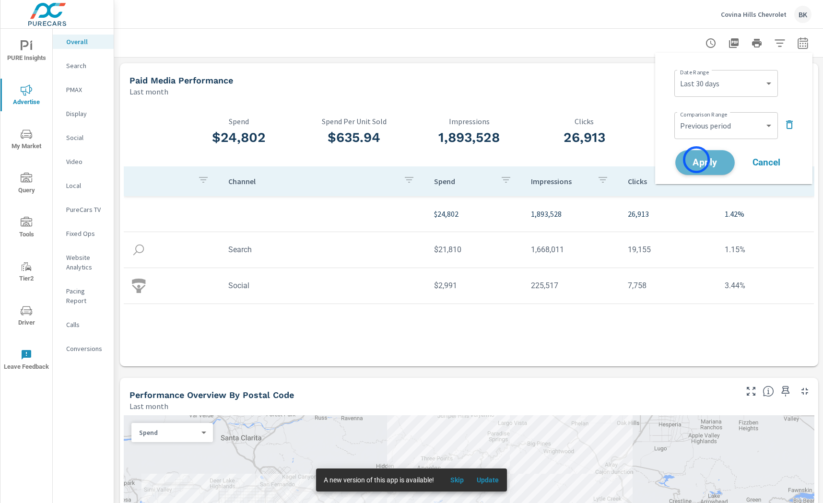
click at [696, 160] on span "Apply" at bounding box center [704, 162] width 39 height 9
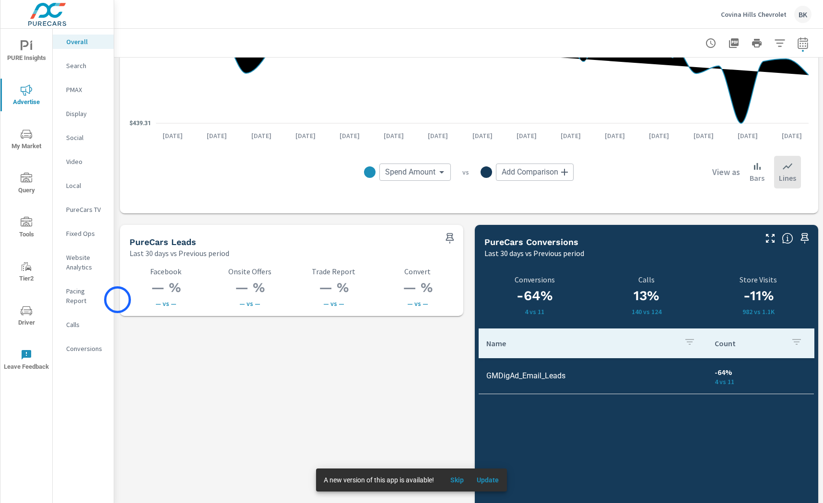
scroll to position [1108, 0]
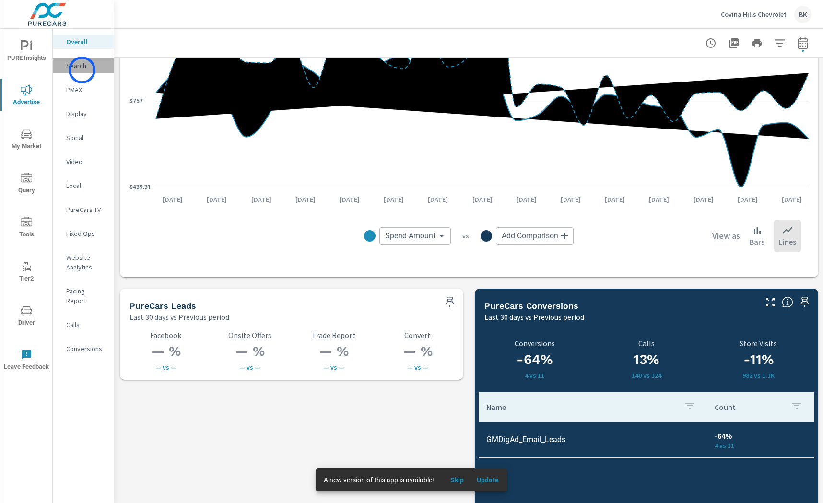
click at [82, 70] on p "Search" at bounding box center [86, 66] width 40 height 10
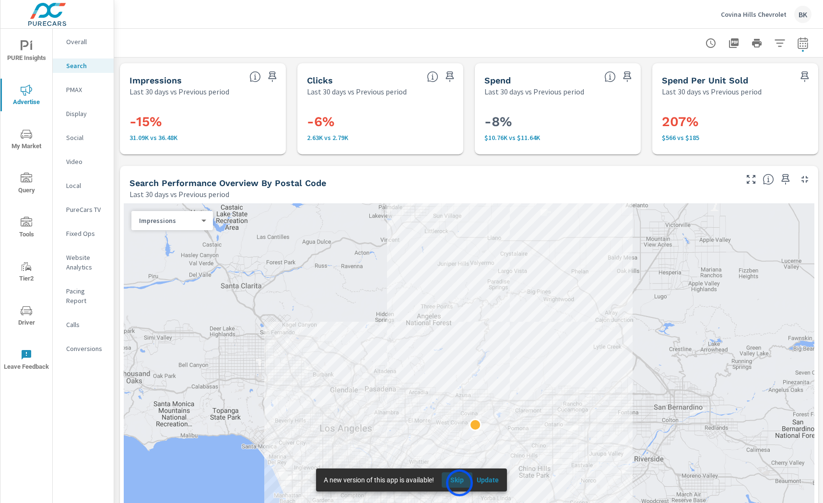
click at [459, 483] on span "Skip" at bounding box center [456, 480] width 23 height 9
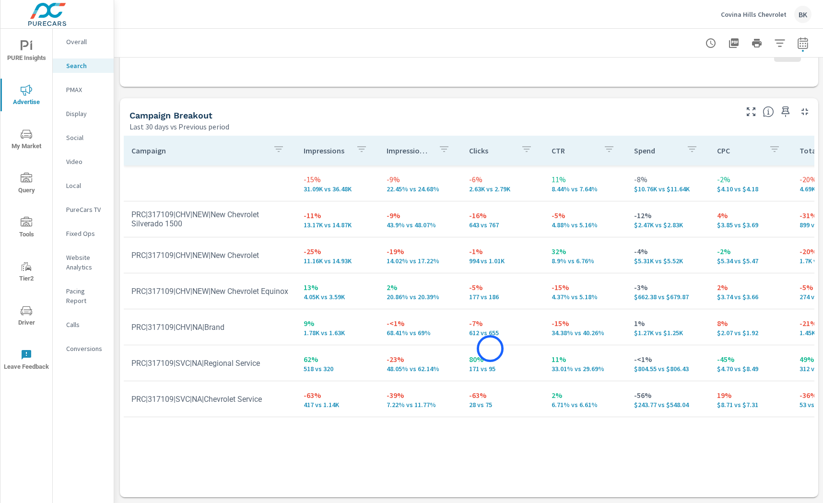
scroll to position [854, 0]
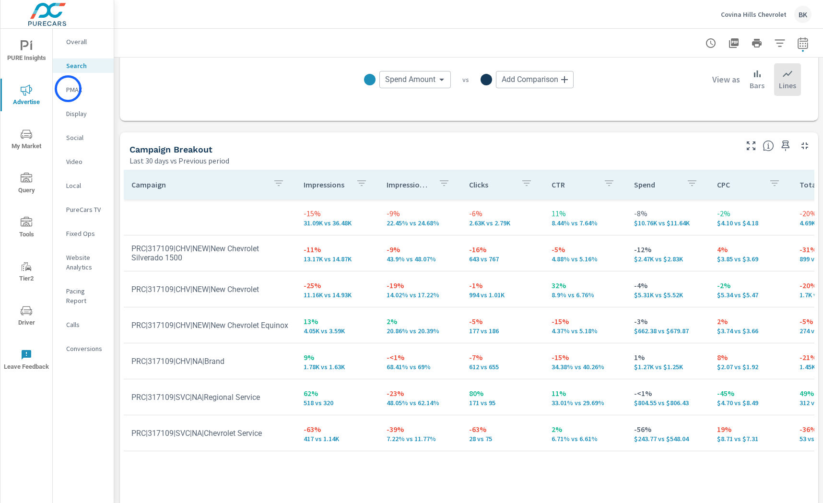
click at [69, 89] on p "PMAX" at bounding box center [86, 90] width 40 height 10
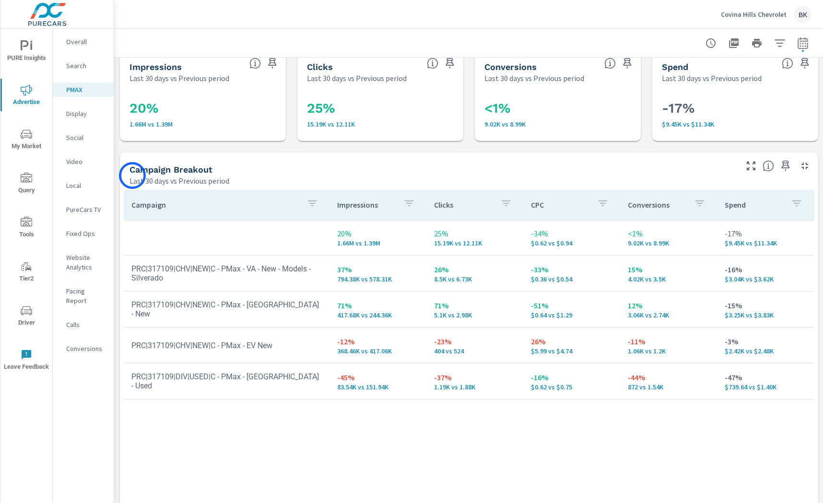
scroll to position [13, 1]
click at [81, 140] on p "Social" at bounding box center [86, 138] width 40 height 10
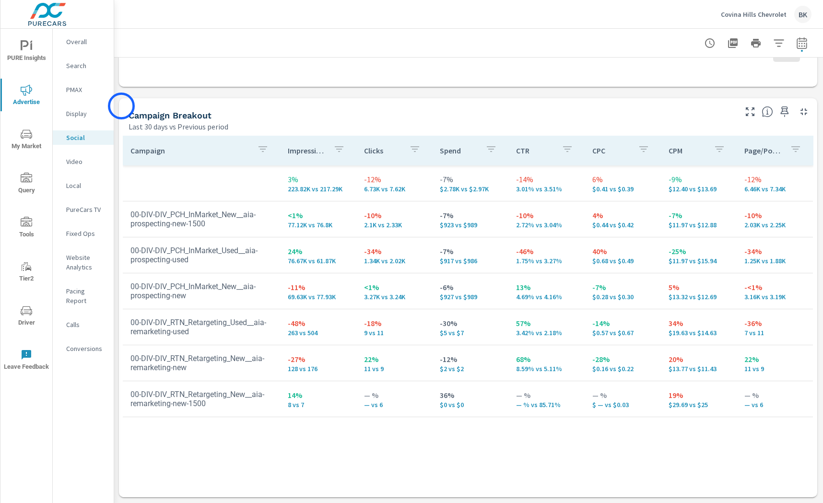
scroll to position [375, 0]
click at [74, 162] on p "Video" at bounding box center [86, 162] width 40 height 10
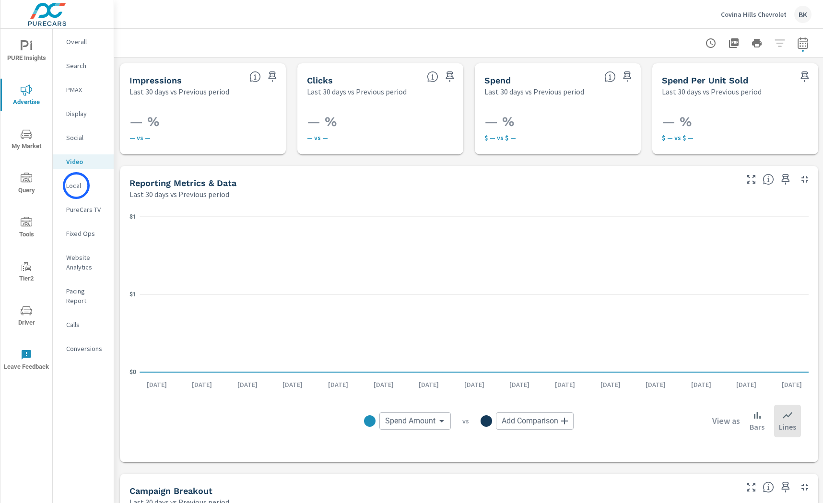
click at [76, 186] on p "Local" at bounding box center [86, 186] width 40 height 10
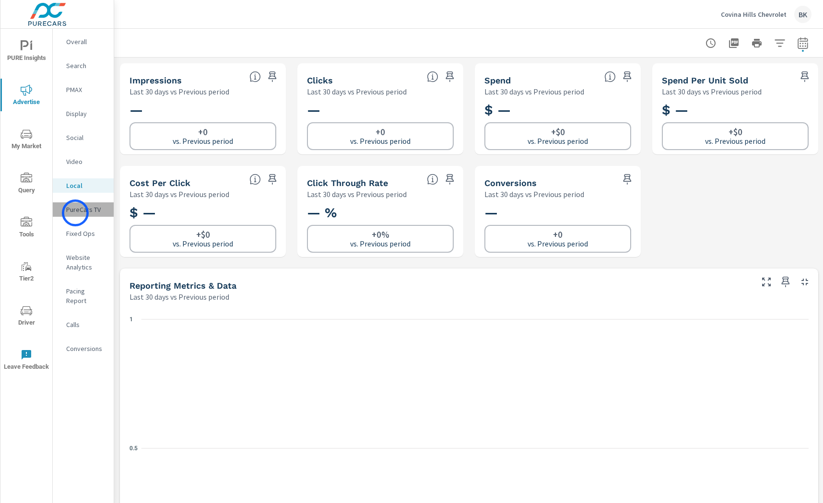
click at [75, 213] on p "PureCars TV" at bounding box center [86, 210] width 40 height 10
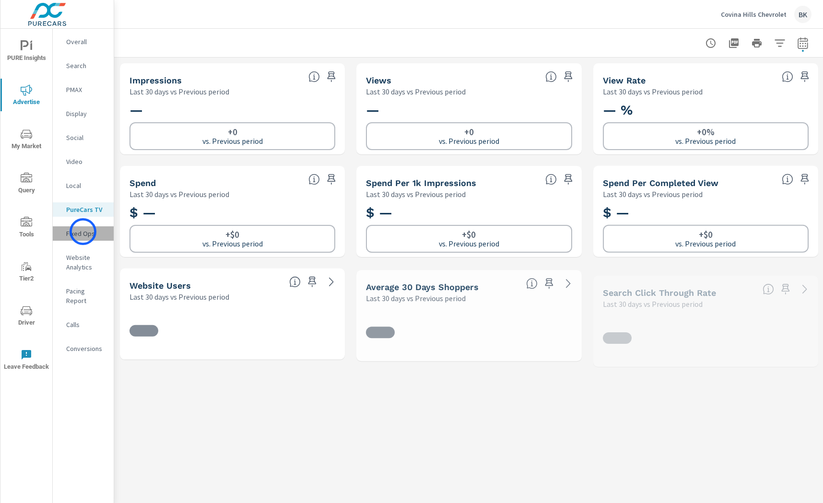
click at [83, 232] on p "Fixed Ops" at bounding box center [86, 234] width 40 height 10
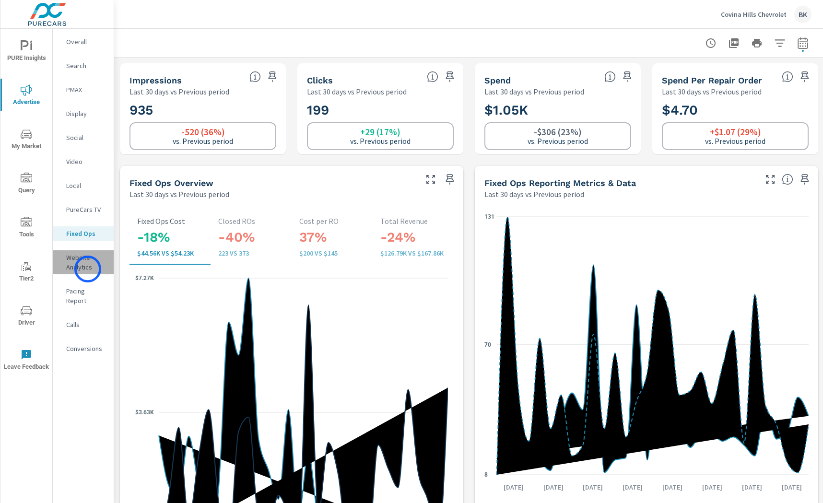
click at [88, 269] on p "Website Analytics" at bounding box center [86, 262] width 40 height 19
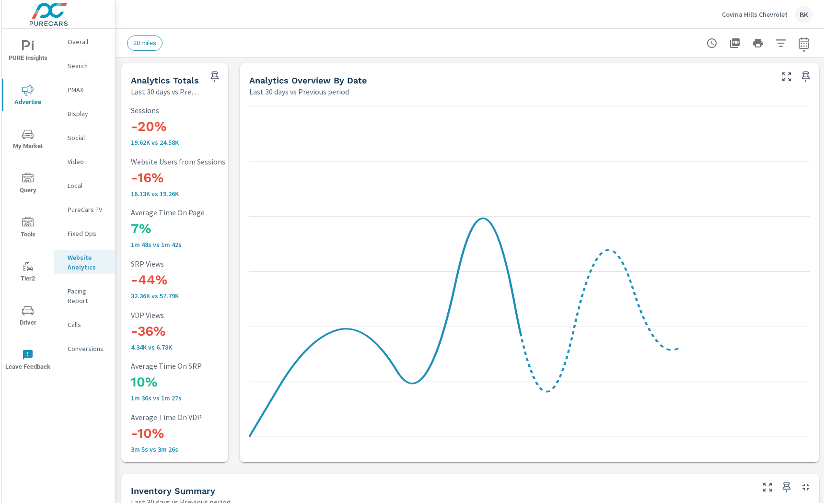
scroll to position [0, 0]
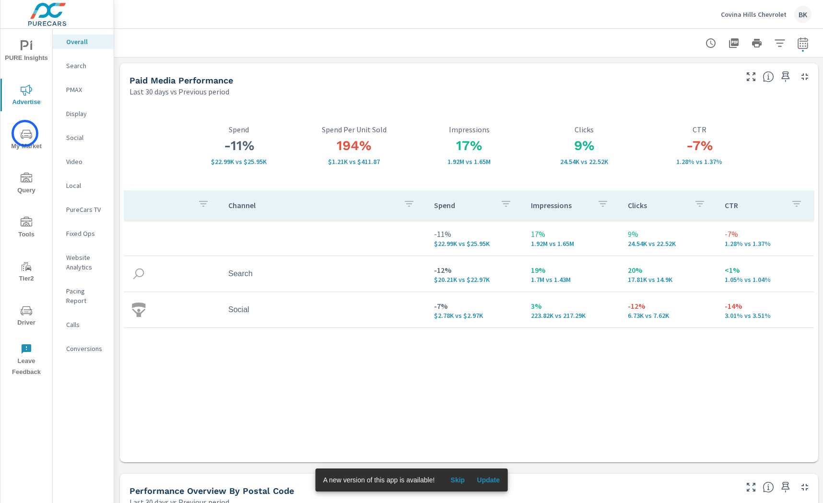
click at [25, 133] on icon "nav menu" at bounding box center [27, 133] width 12 height 9
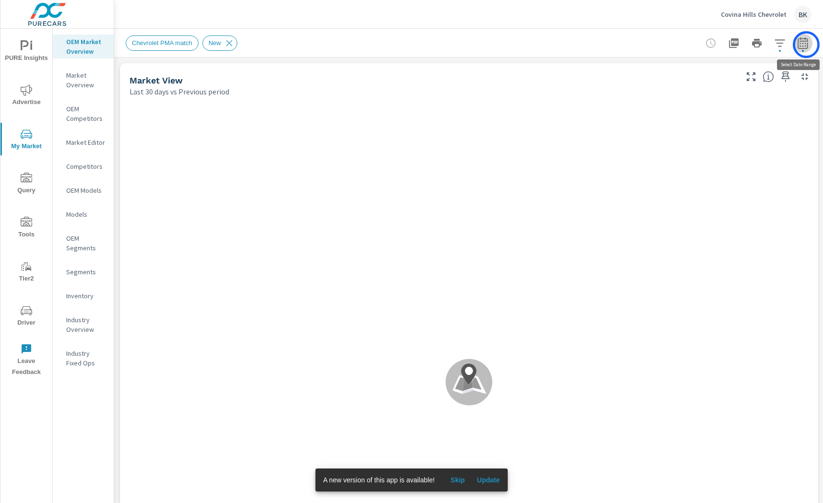
click at [806, 45] on icon "button" at bounding box center [803, 43] width 12 height 12
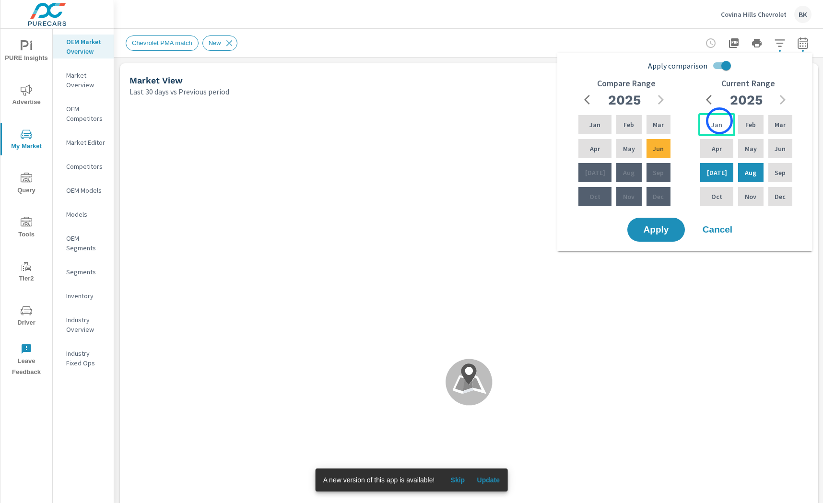
click at [719, 121] on div "Jan" at bounding box center [716, 124] width 37 height 23
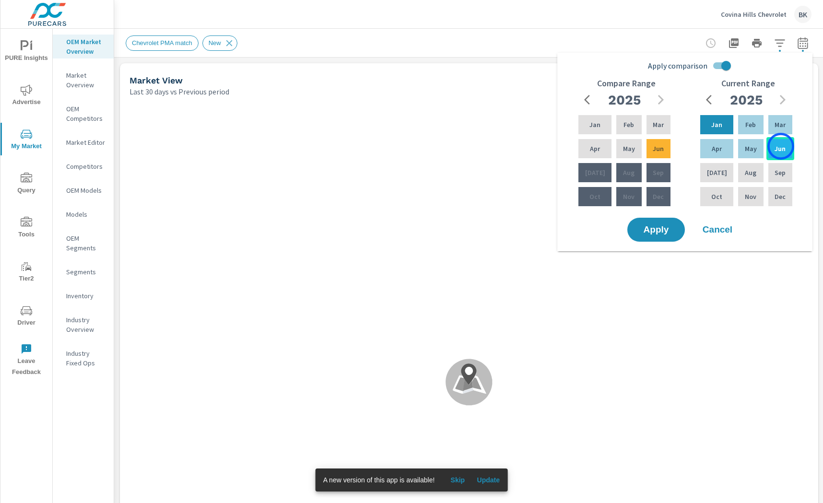
click at [780, 146] on p "Jun" at bounding box center [779, 149] width 11 height 10
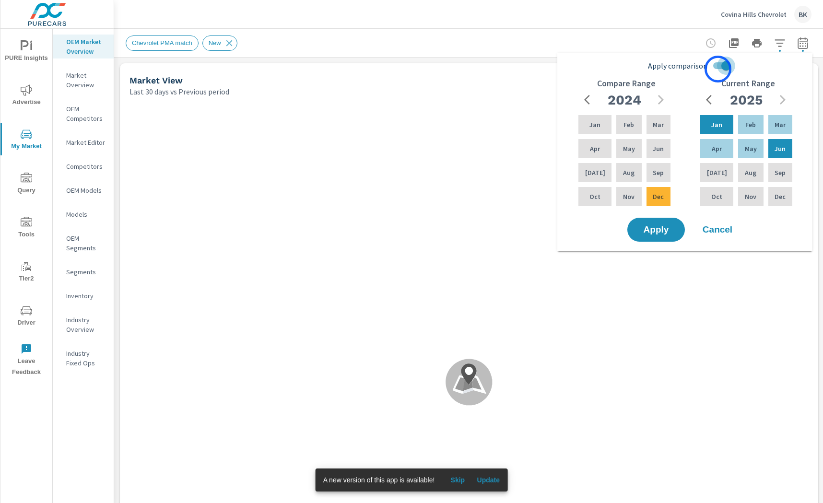
click at [718, 69] on input "Apply comparison" at bounding box center [726, 66] width 55 height 18
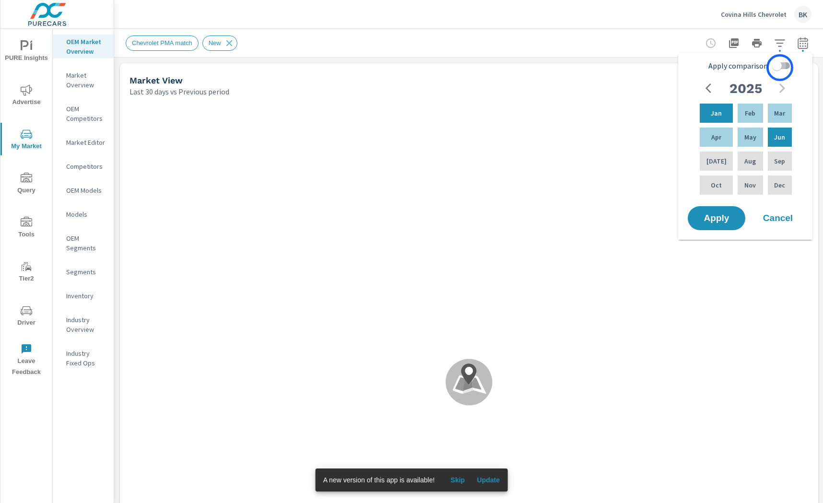
click at [780, 68] on input "Apply comparison" at bounding box center [776, 66] width 55 height 18
checkbox input "true"
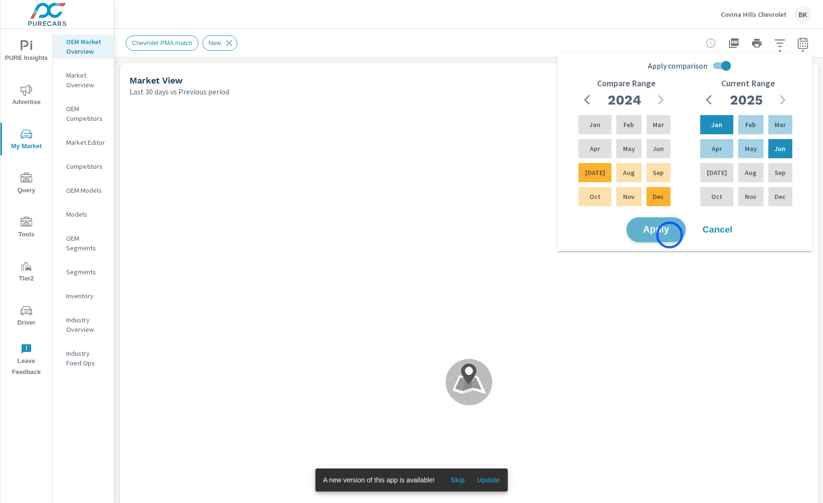
click at [669, 235] on button "Apply" at bounding box center [655, 229] width 59 height 25
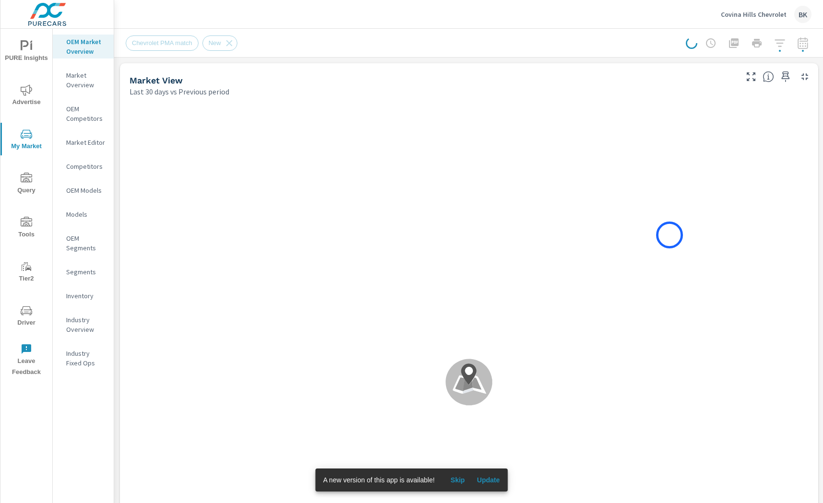
scroll to position [0, 0]
click at [461, 477] on span "Skip" at bounding box center [456, 480] width 23 height 9
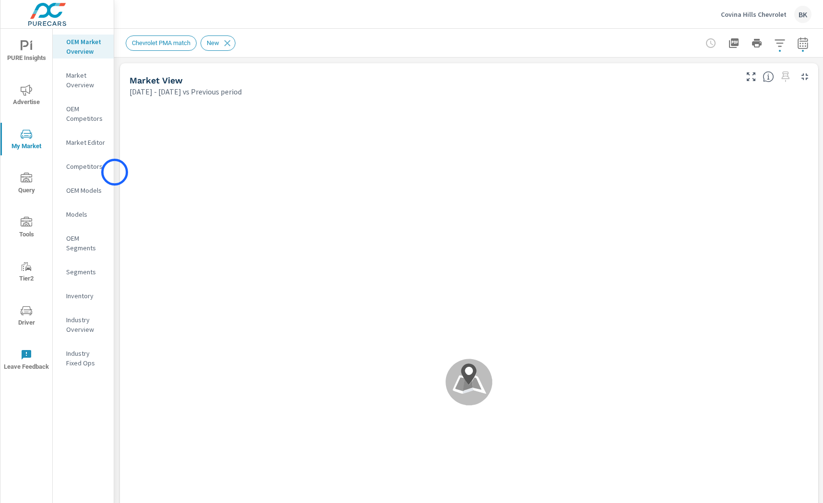
scroll to position [0, 0]
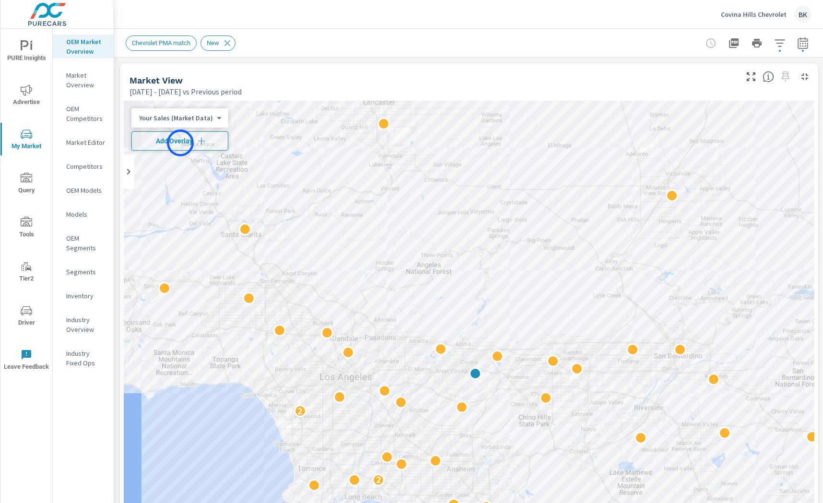
click at [180, 143] on span "Add Overlay" at bounding box center [180, 141] width 88 height 10
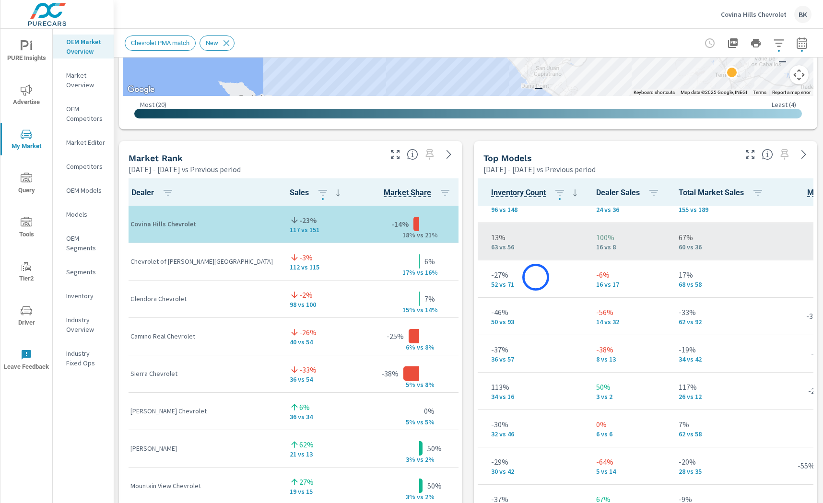
scroll to position [28, 201]
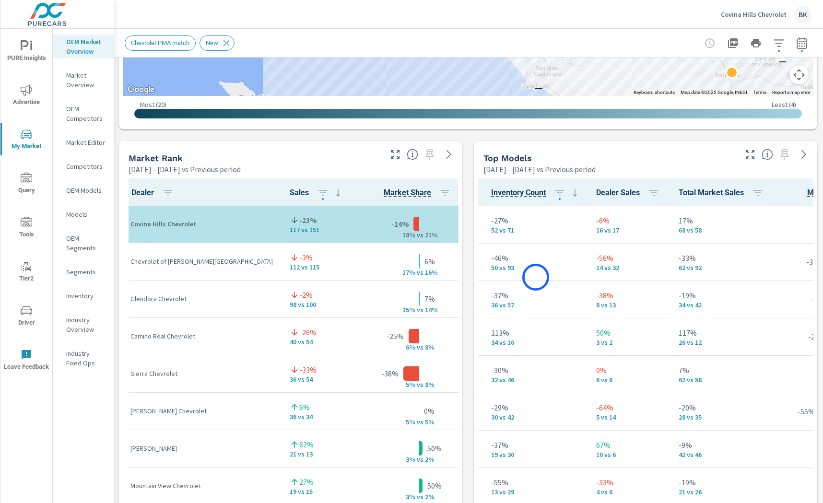
scroll to position [105, 201]
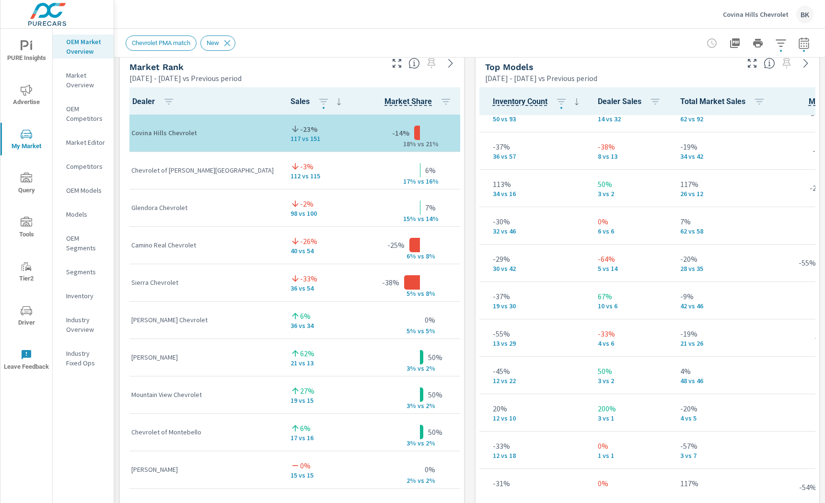
scroll to position [629, 0]
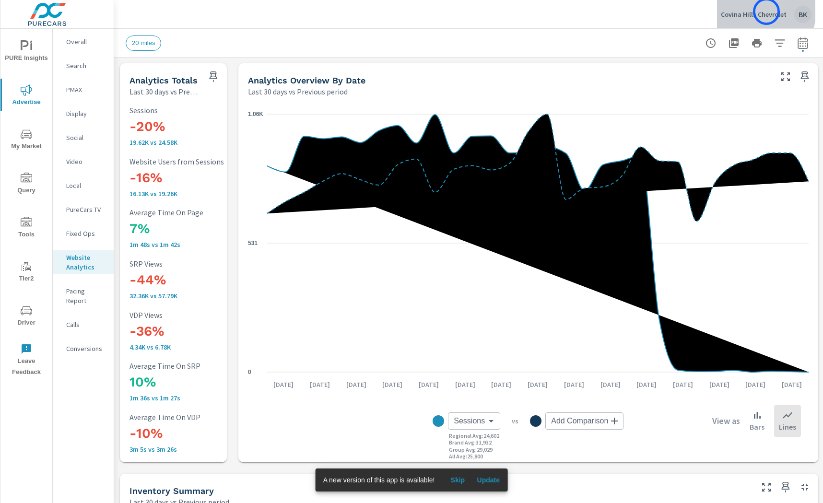
click at [766, 12] on p "Covina Hills Chevrolet" at bounding box center [754, 14] width 66 height 9
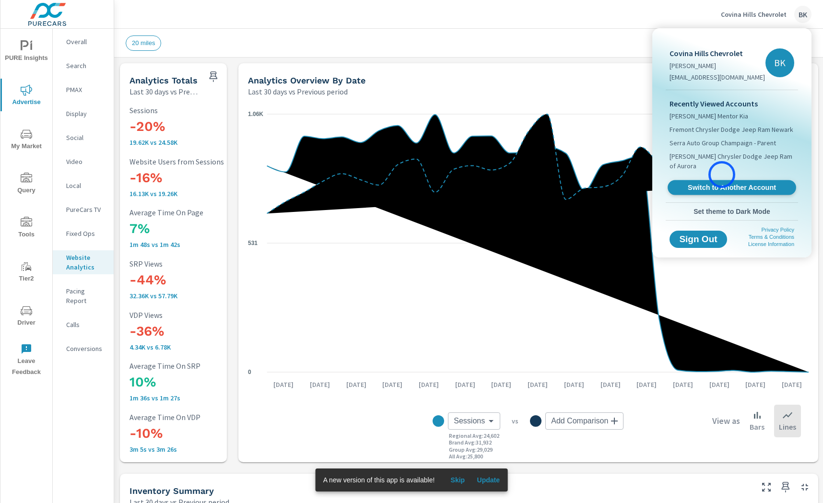
click at [722, 183] on span "Switch to Another Account" at bounding box center [731, 187] width 117 height 9
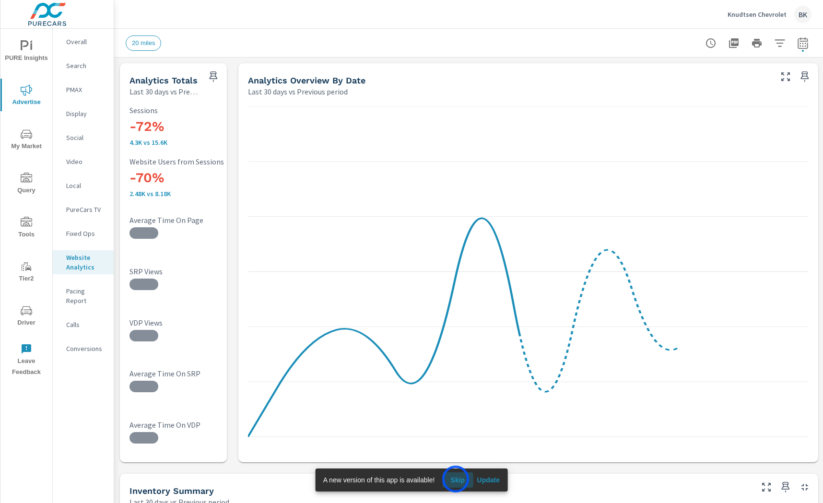
click at [455, 479] on span "Skip" at bounding box center [457, 480] width 23 height 9
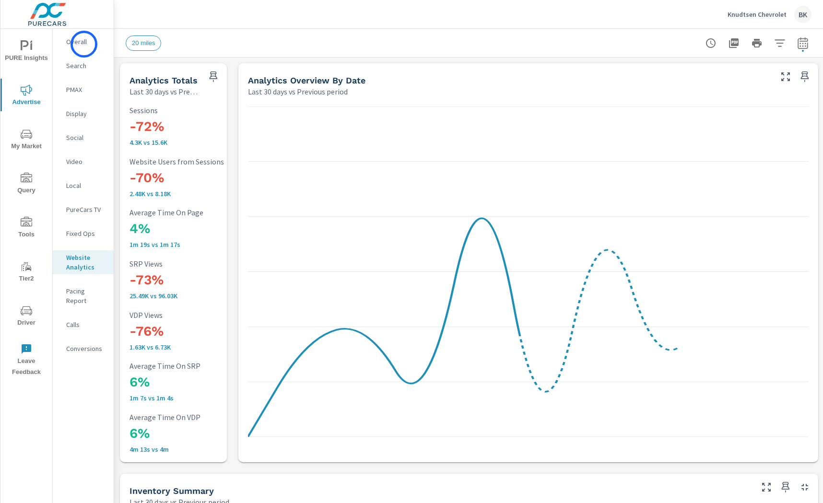
scroll to position [0, 0]
click at [81, 44] on p "Overall" at bounding box center [86, 42] width 40 height 10
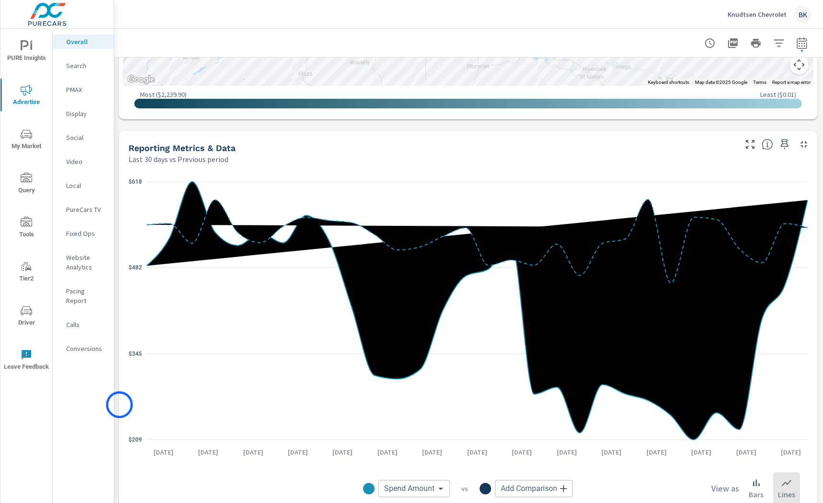
scroll to position [815, 1]
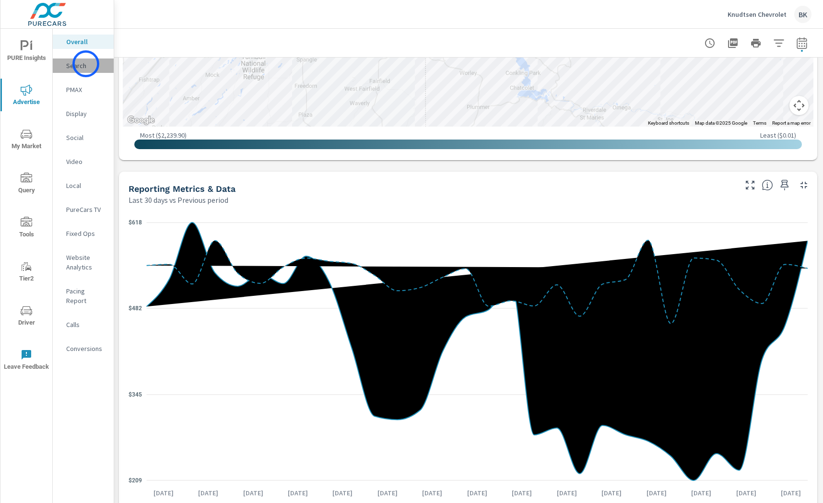
click at [86, 64] on p "Search" at bounding box center [86, 66] width 40 height 10
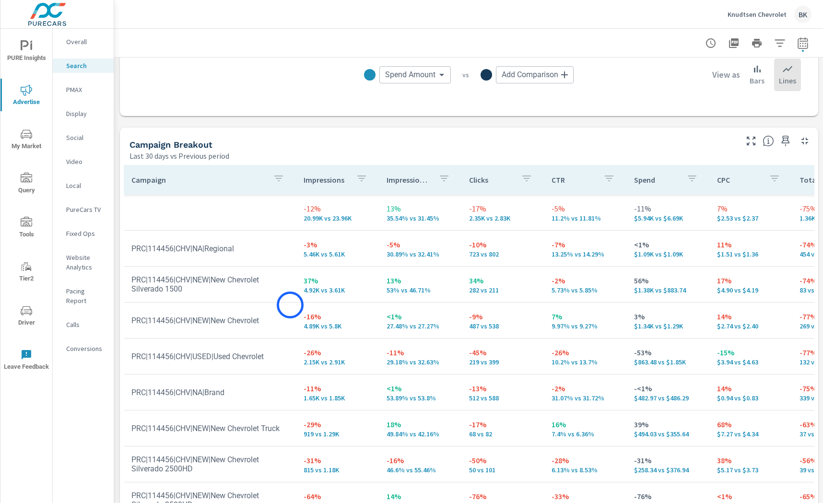
scroll to position [0, 21]
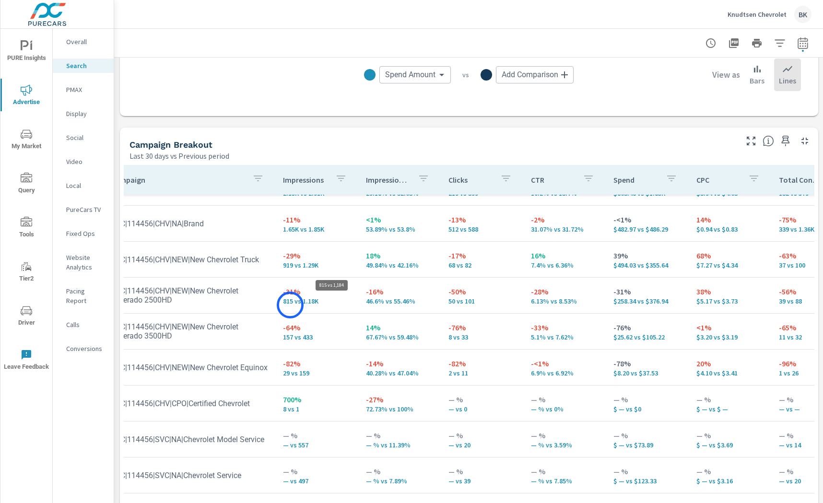
scroll to position [190, 21]
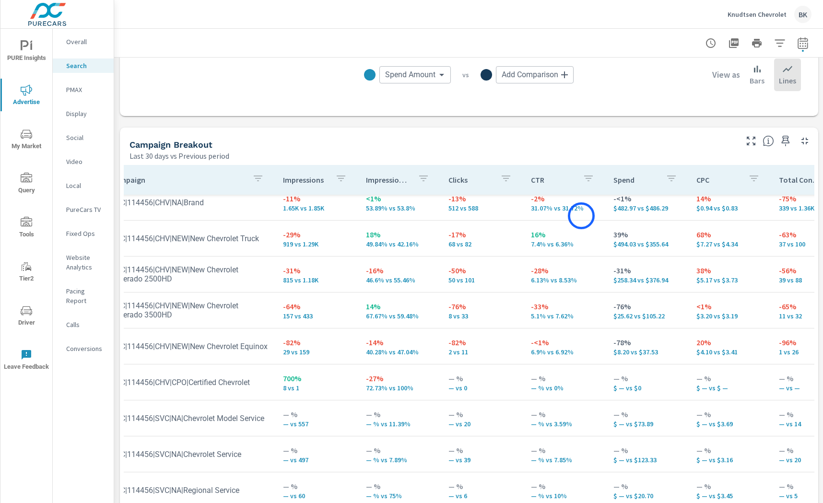
scroll to position [0, 21]
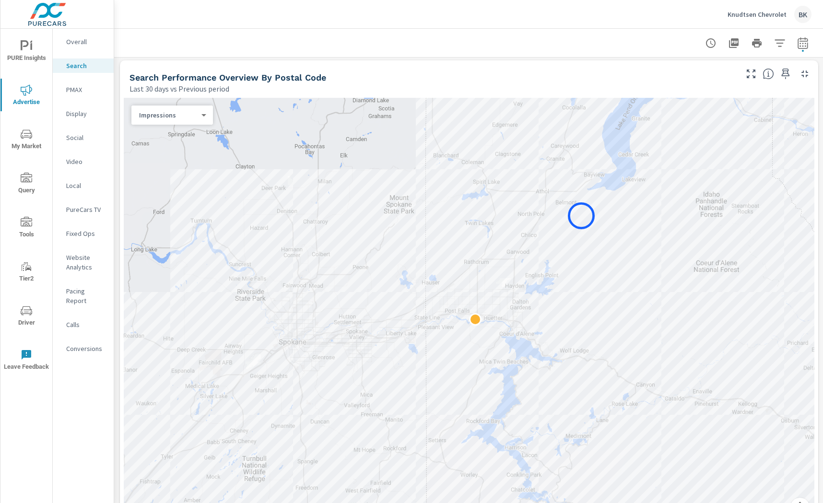
scroll to position [36, 0]
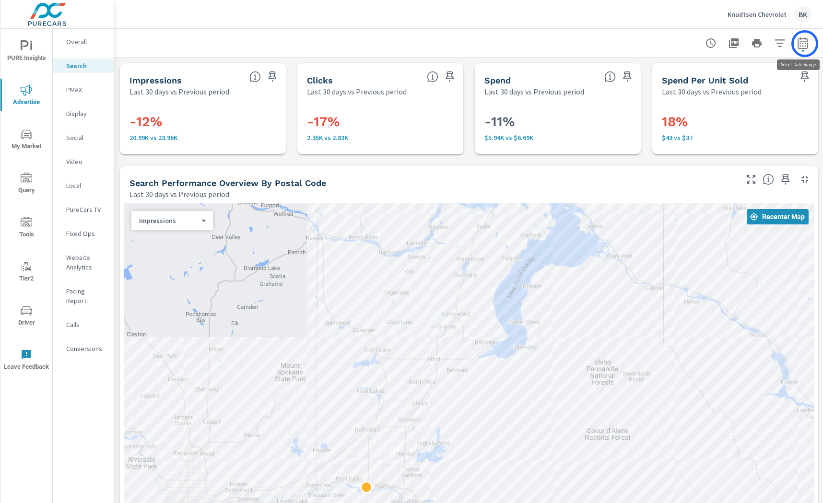
click at [804, 44] on icon "button" at bounding box center [802, 45] width 6 height 4
select select "Last 30 days"
select select "Previous period"
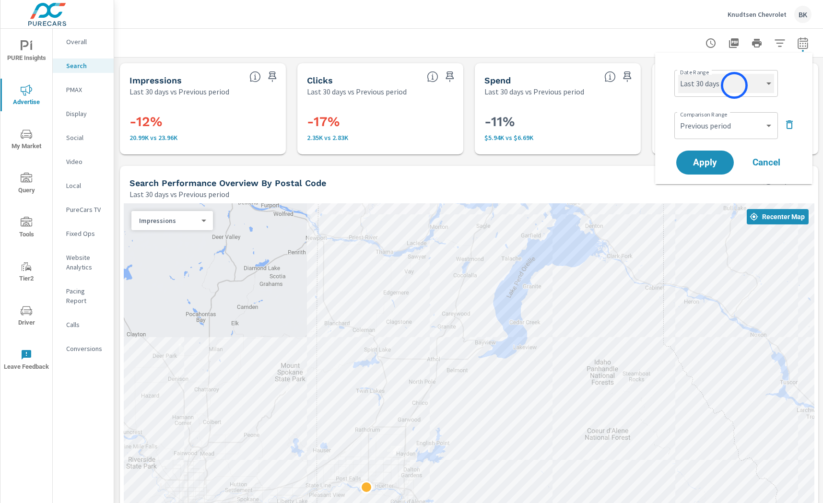
click at [734, 85] on select "Custom [DATE] Last week Last 7 days Last 14 days Last 30 days Last 45 days Last…" at bounding box center [726, 83] width 96 height 19
select select "Month to date"
click at [766, 127] on select "Custom Previous period Previous month Previous year" at bounding box center [726, 125] width 96 height 19
select select "Previous month"
click at [705, 159] on span "Apply" at bounding box center [704, 162] width 39 height 9
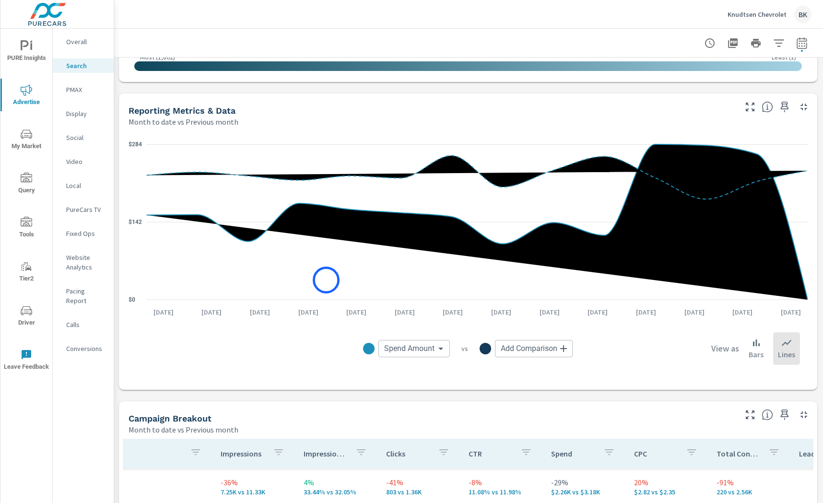
scroll to position [490, 1]
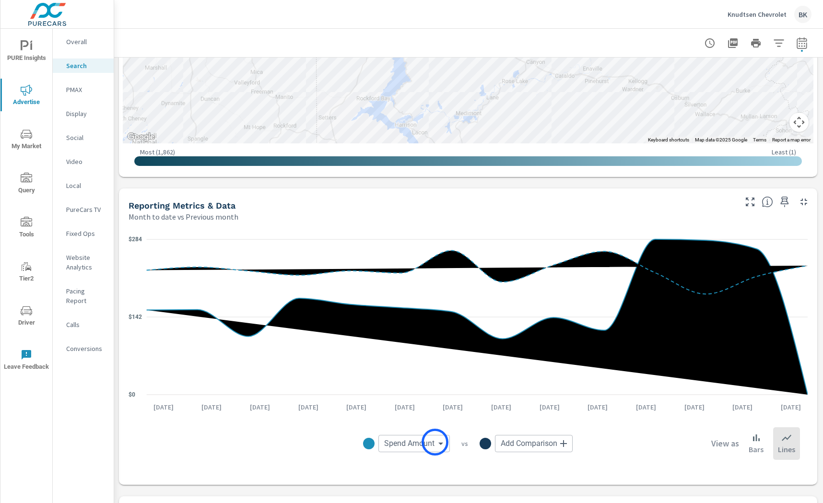
click at [435, 442] on body "PURE Insights Advertise My Market Query Tools Tier2 Driver Leave Feedback Overa…" at bounding box center [411, 256] width 823 height 513
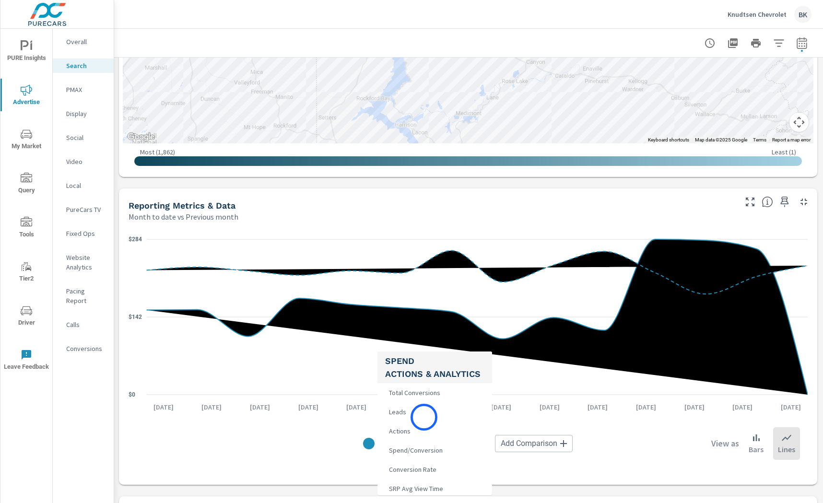
scroll to position [216, 0]
click at [422, 398] on span "Total Conversions" at bounding box center [413, 392] width 57 height 13
type input "Total Conversions"
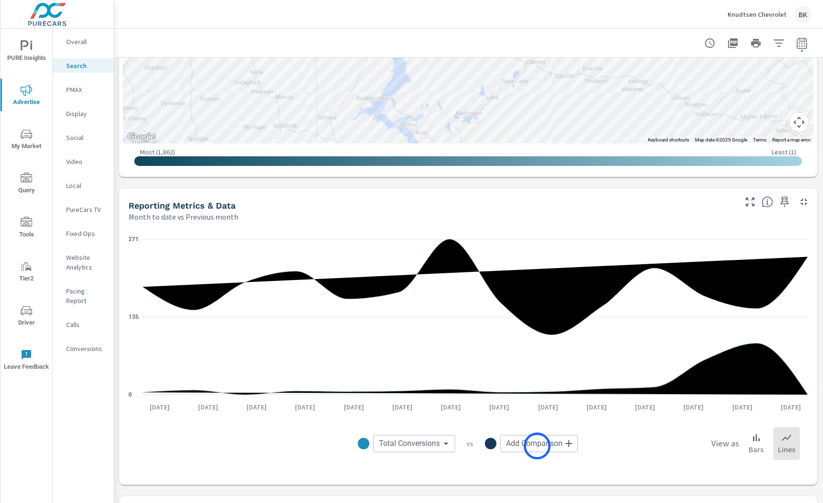
click at [537, 446] on body "PURE Insights Advertise My Market Query Tools Tier2 Driver Leave Feedback Overa…" at bounding box center [411, 256] width 823 height 513
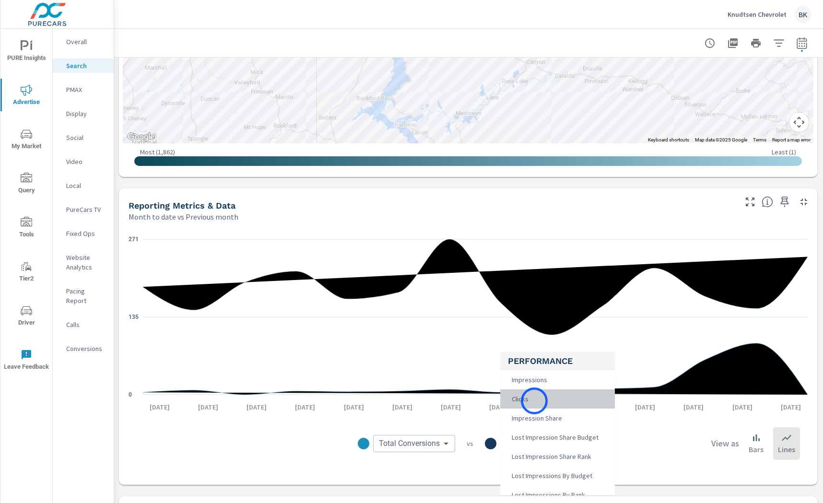
click at [534, 401] on li "Clicks" at bounding box center [557, 398] width 115 height 19
type input "Clicks"
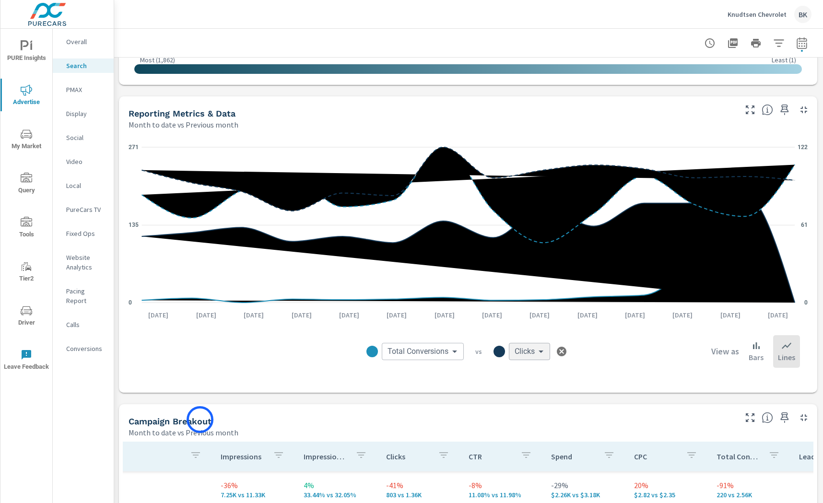
scroll to position [623, 1]
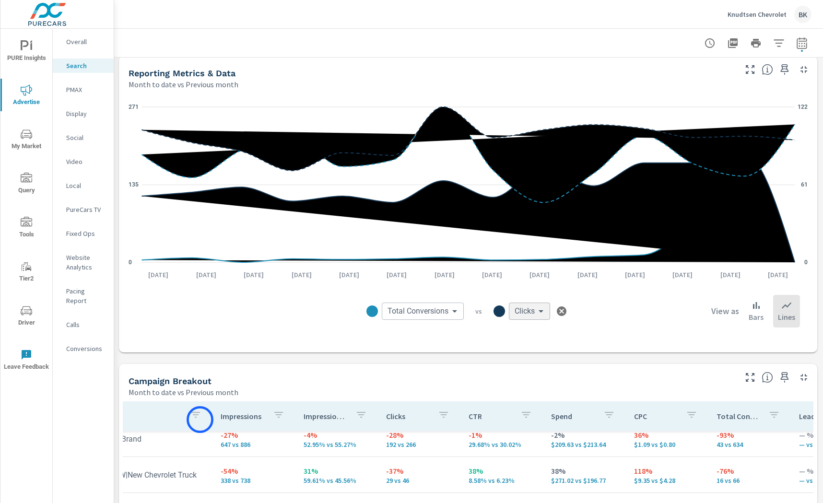
scroll to position [26, 82]
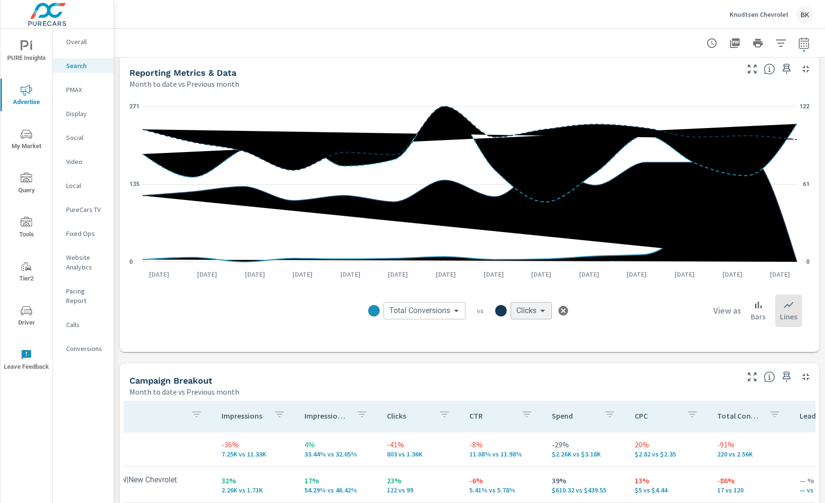
scroll to position [623, 0]
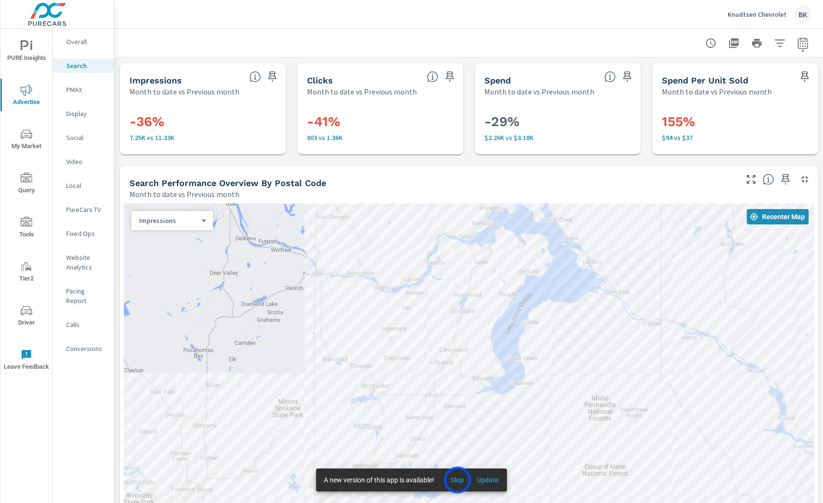
click at [457, 480] on span "Skip" at bounding box center [456, 480] width 23 height 9
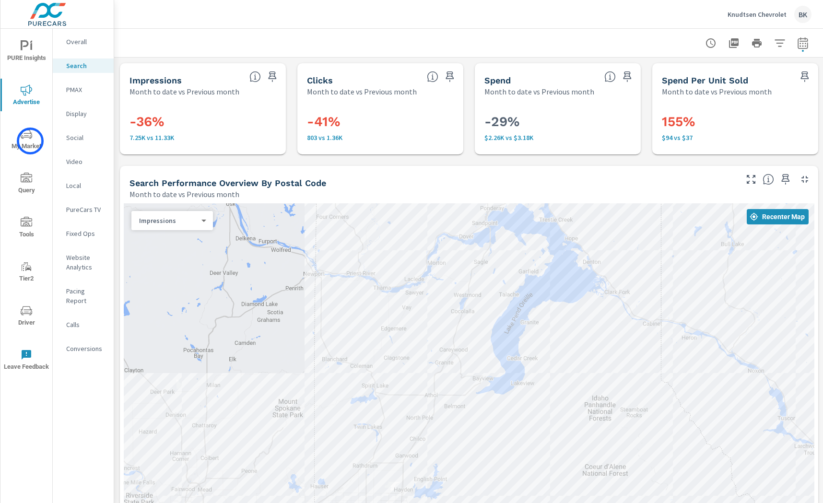
click at [30, 141] on span "My Market" at bounding box center [26, 139] width 46 height 23
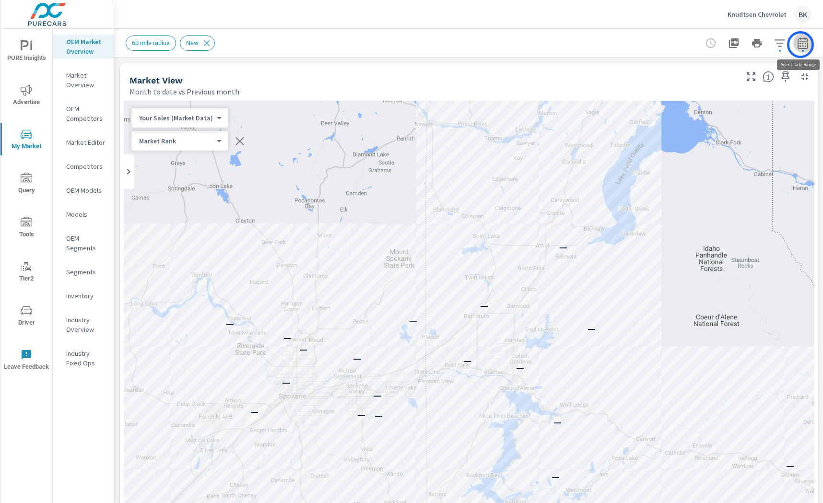
click at [800, 45] on icon "button" at bounding box center [803, 43] width 12 height 12
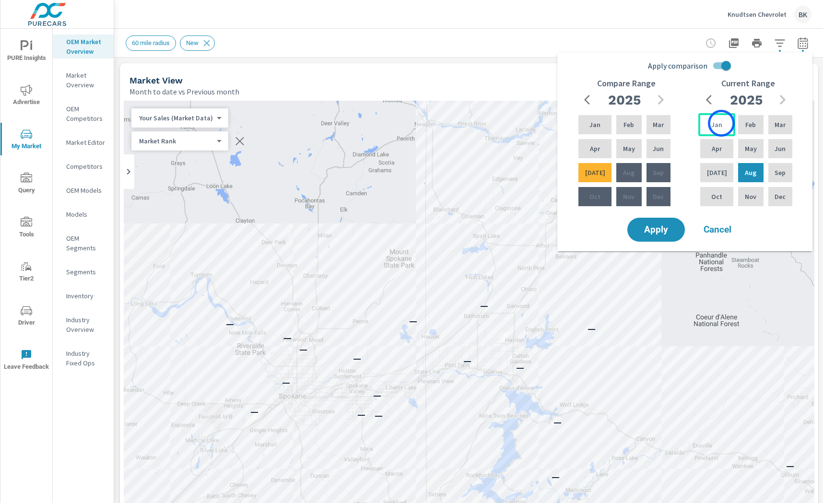
click at [717, 124] on p "Jan" at bounding box center [716, 125] width 11 height 10
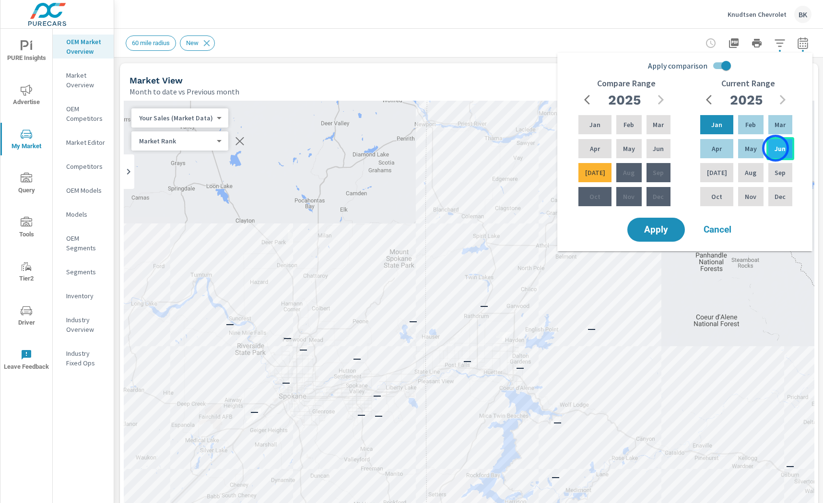
click at [775, 148] on p "Jun" at bounding box center [779, 149] width 11 height 10
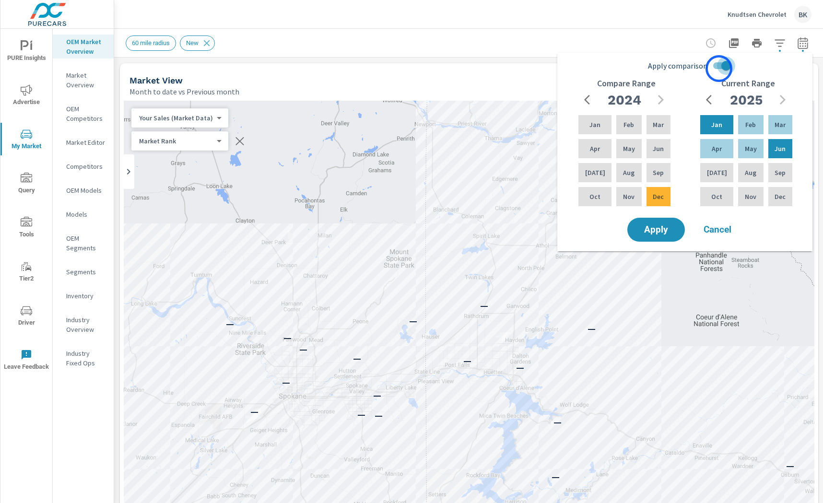
click at [719, 69] on input "Apply comparison" at bounding box center [726, 66] width 55 height 18
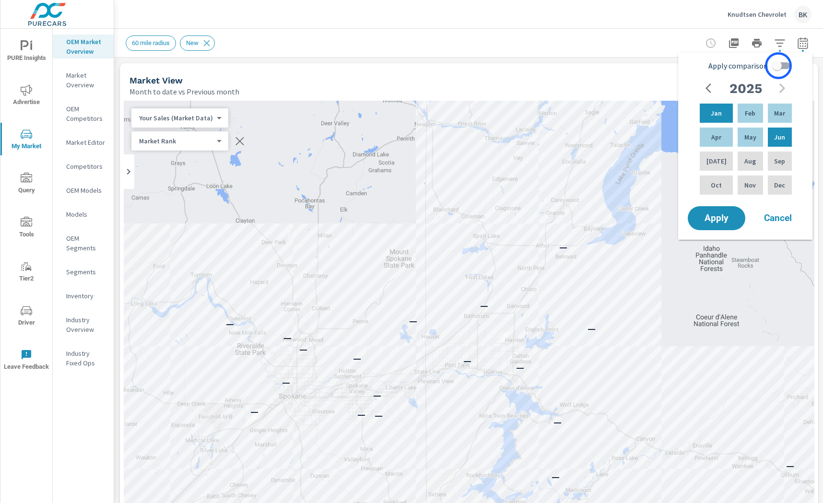
click at [778, 66] on input "Apply comparison" at bounding box center [776, 66] width 55 height 18
checkbox input "true"
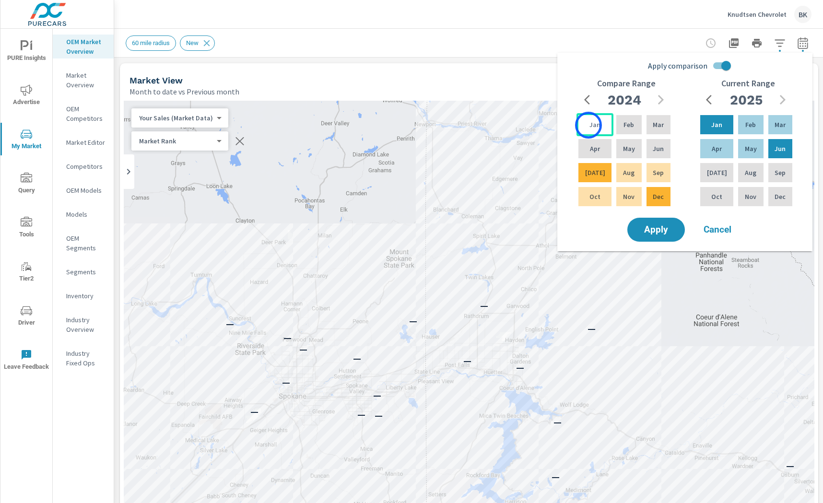
click at [589, 125] on p "Jan" at bounding box center [594, 125] width 11 height 10
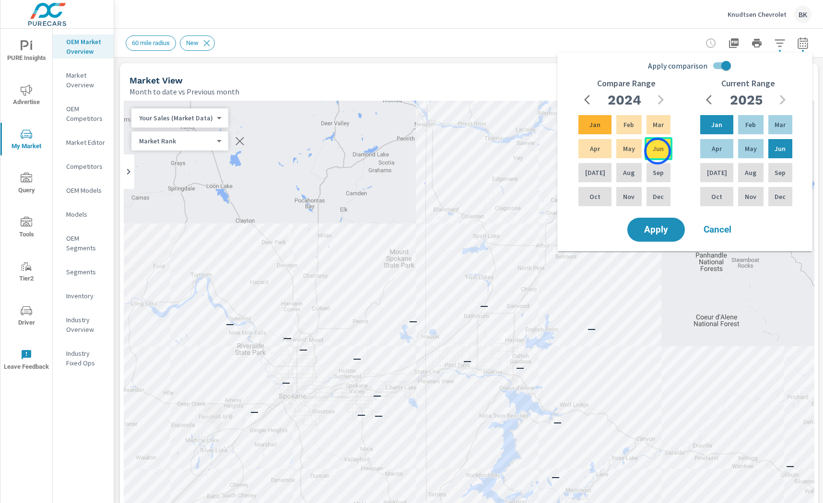
click at [657, 151] on p "Jun" at bounding box center [657, 149] width 11 height 10
click at [590, 174] on p "Jul" at bounding box center [595, 173] width 20 height 10
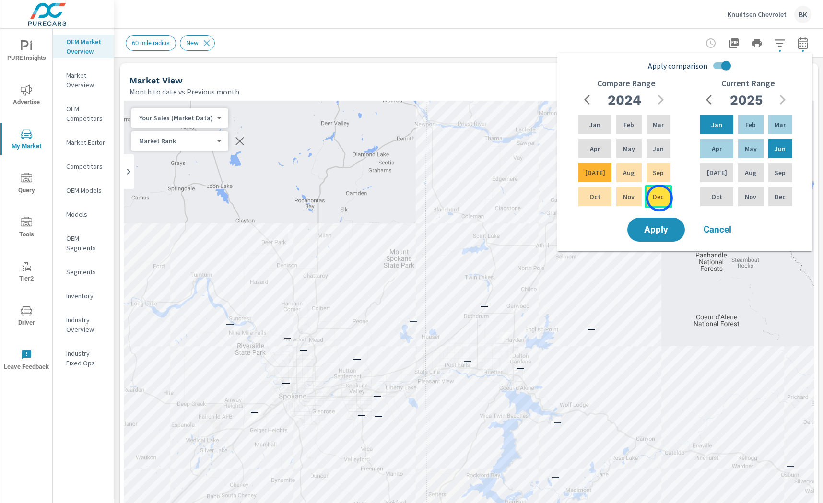
click at [659, 198] on p "Dec" at bounding box center [657, 197] width 11 height 10
click at [662, 232] on span "Apply" at bounding box center [655, 229] width 39 height 9
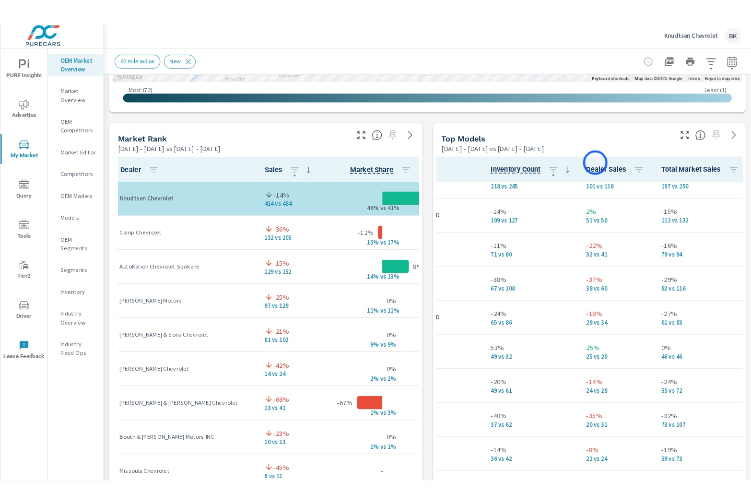
scroll to position [26, 155]
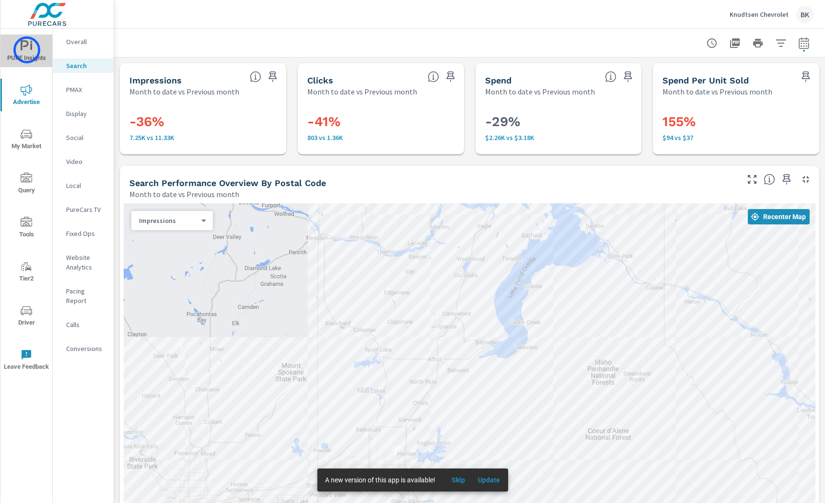
click at [27, 50] on icon "nav menu" at bounding box center [27, 46] width 12 height 12
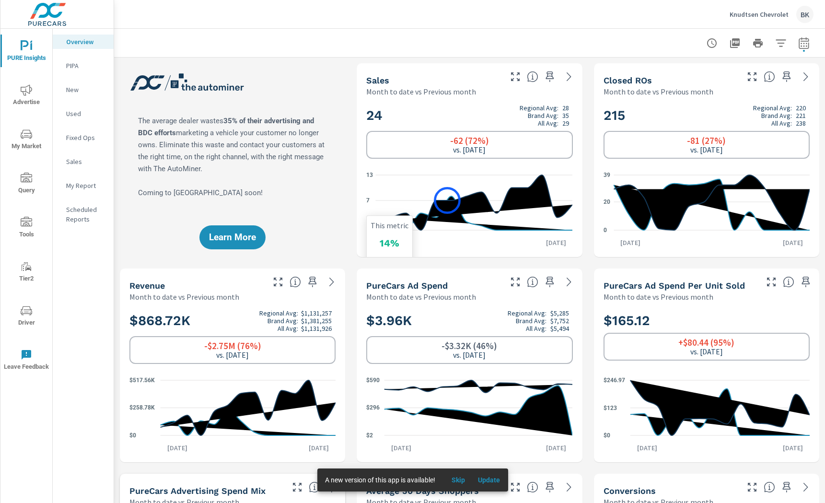
scroll to position [0, 0]
click at [805, 47] on icon "button" at bounding box center [804, 43] width 12 height 12
select select "Month to date"
select select "Previous month"
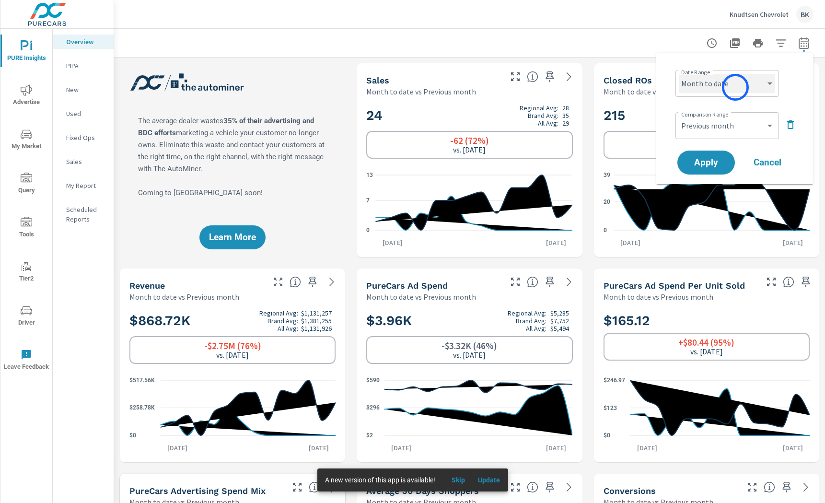
click at [735, 87] on select "Custom [DATE] Last week Last 7 days Last 14 days Last 30 days Last 45 days Last…" at bounding box center [727, 83] width 96 height 19
select select "custom"
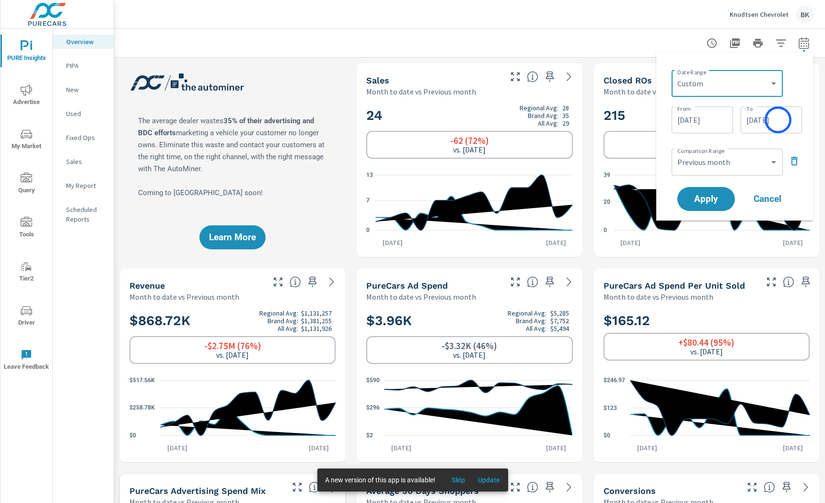
click at [778, 120] on input "[DATE]" at bounding box center [772, 119] width 54 height 19
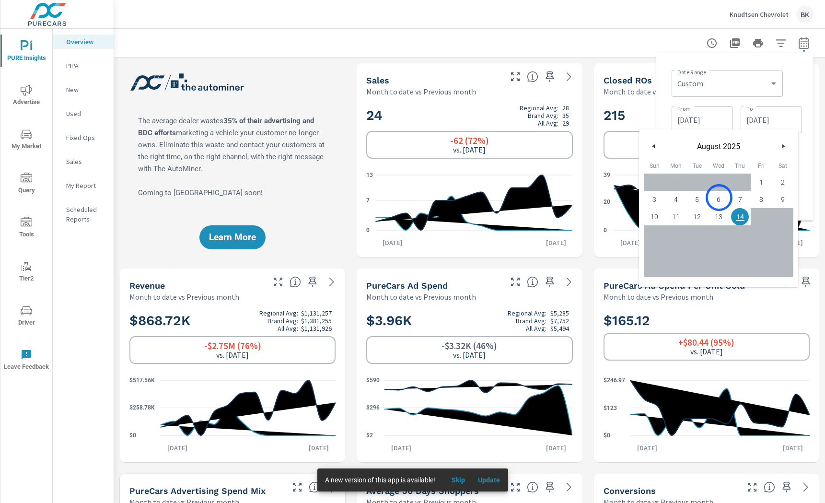
click at [719, 198] on span "6" at bounding box center [719, 199] width 22 height 12
click at [765, 181] on span "1" at bounding box center [762, 182] width 22 height 12
click at [722, 197] on span "6" at bounding box center [719, 199] width 22 height 12
click at [757, 181] on span "1" at bounding box center [762, 182] width 22 height 12
click at [687, 121] on input "[DATE]" at bounding box center [703, 119] width 54 height 19
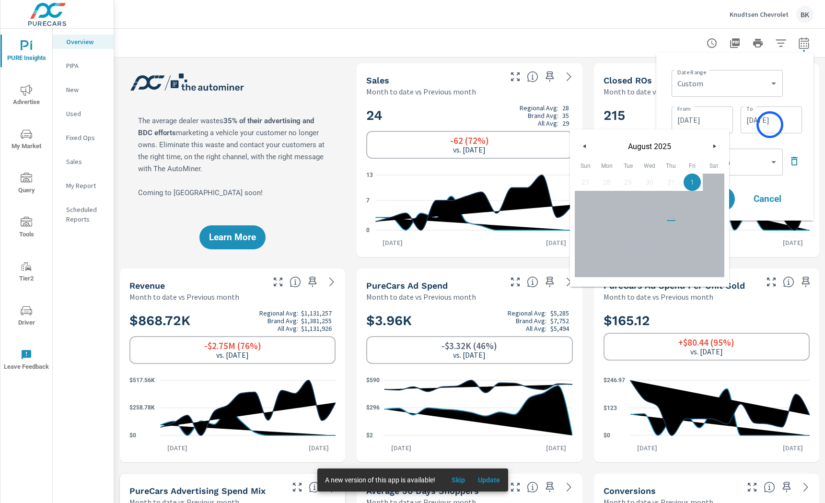
click at [770, 125] on input "[DATE]" at bounding box center [772, 119] width 54 height 19
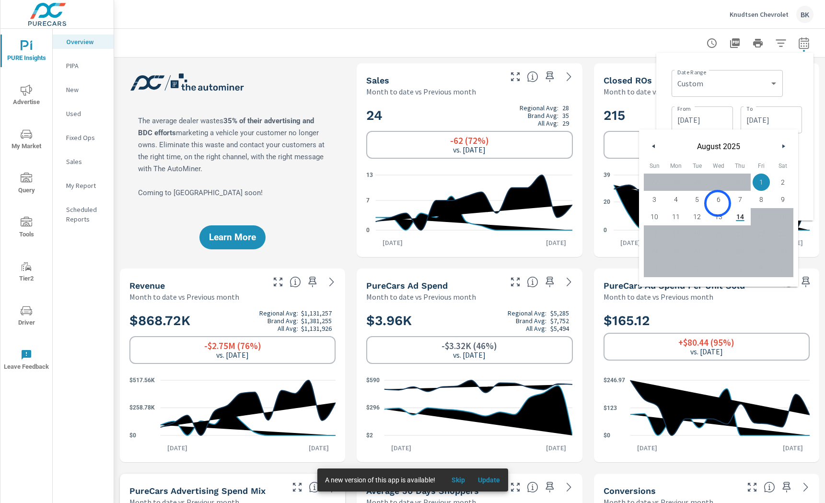
click at [718, 203] on span "6" at bounding box center [719, 199] width 22 height 12
type input "[DATE]"
click at [804, 138] on div "Date Range Custom [DATE] Last week Last 7 days Last 14 days Last 30 days Last 4…" at bounding box center [735, 136] width 142 height 152
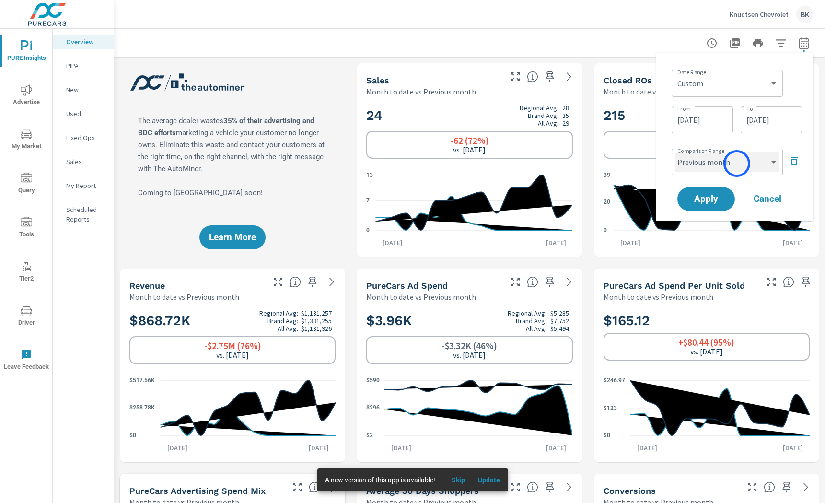
click at [737, 163] on select "Custom Previous period Previous month Previous year" at bounding box center [728, 161] width 104 height 19
select select "Previous year"
click at [709, 199] on span "Apply" at bounding box center [706, 199] width 39 height 9
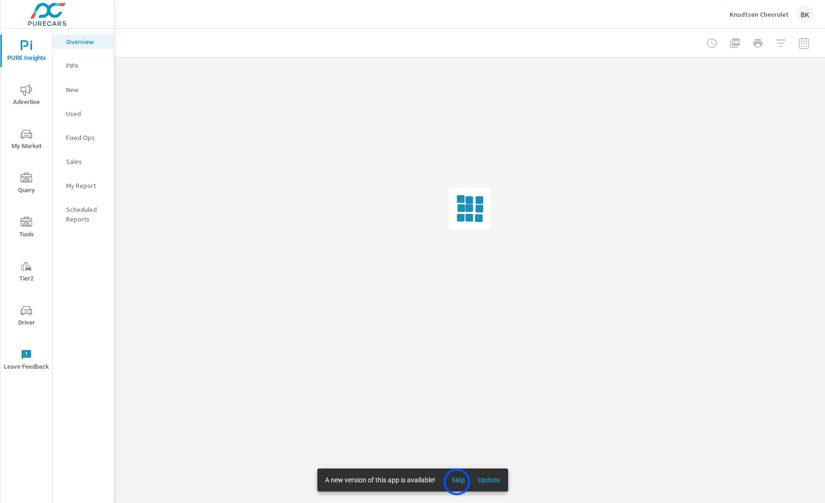
click at [457, 482] on span "Skip" at bounding box center [458, 480] width 23 height 9
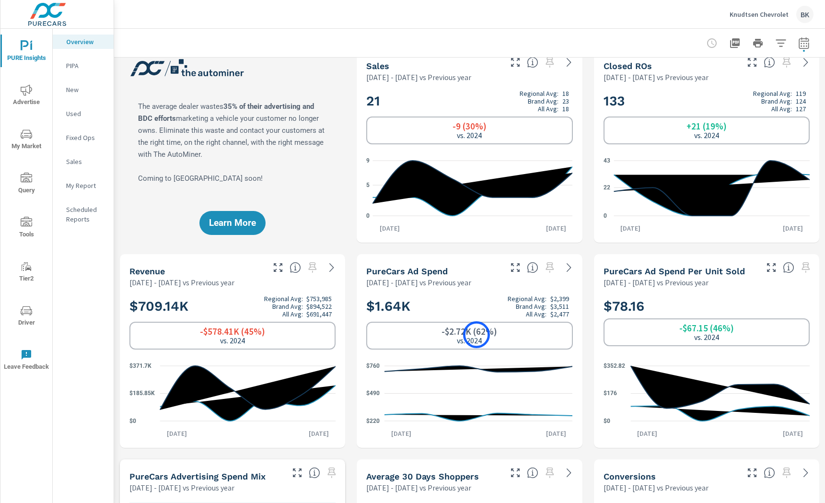
scroll to position [15, 0]
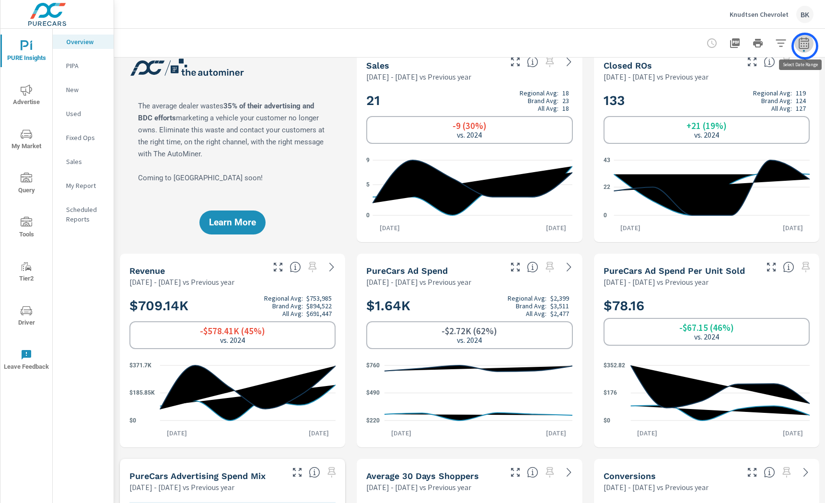
click at [804, 46] on icon "button" at bounding box center [804, 43] width 12 height 12
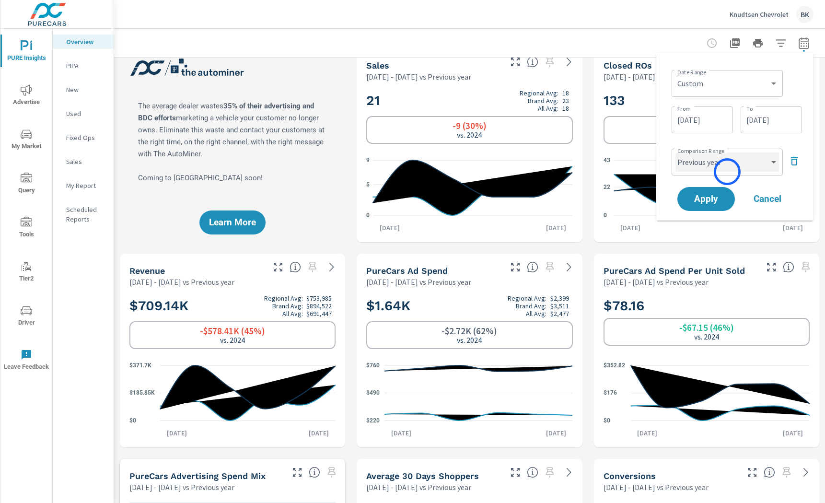
click at [732, 163] on select "Custom Previous period Previous month Previous year" at bounding box center [728, 161] width 104 height 19
select select "Previous month"
click at [713, 195] on span "Apply" at bounding box center [706, 199] width 39 height 9
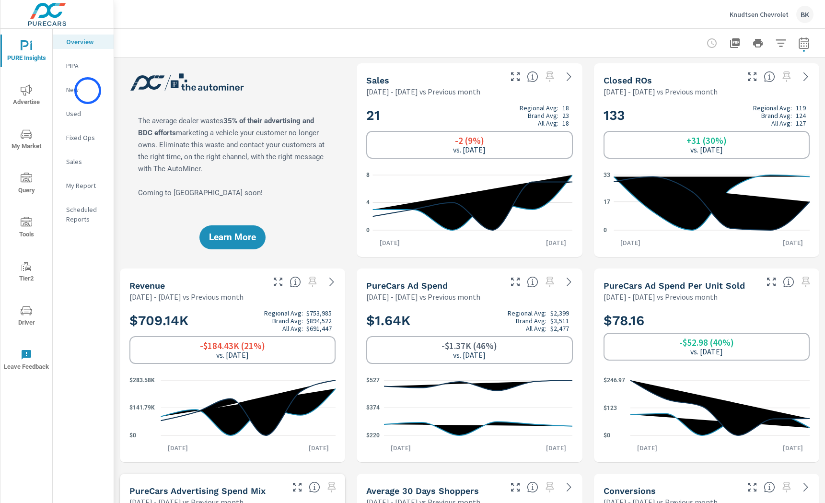
click at [88, 91] on p "New" at bounding box center [86, 90] width 40 height 10
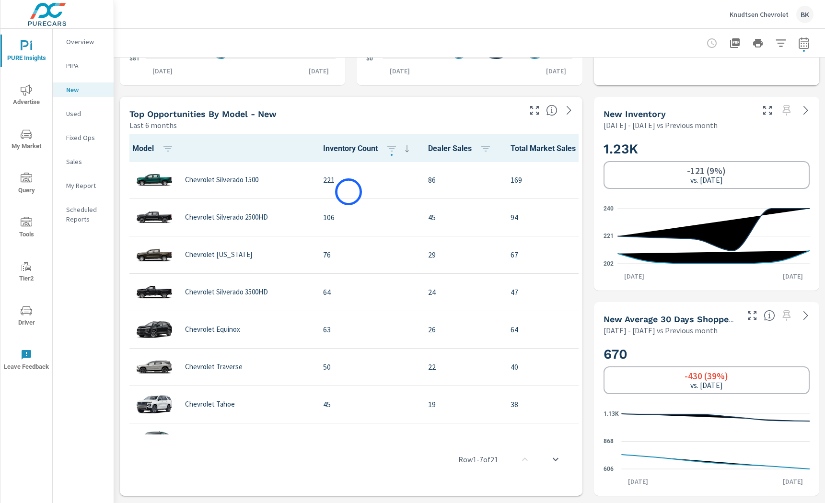
scroll to position [408, 0]
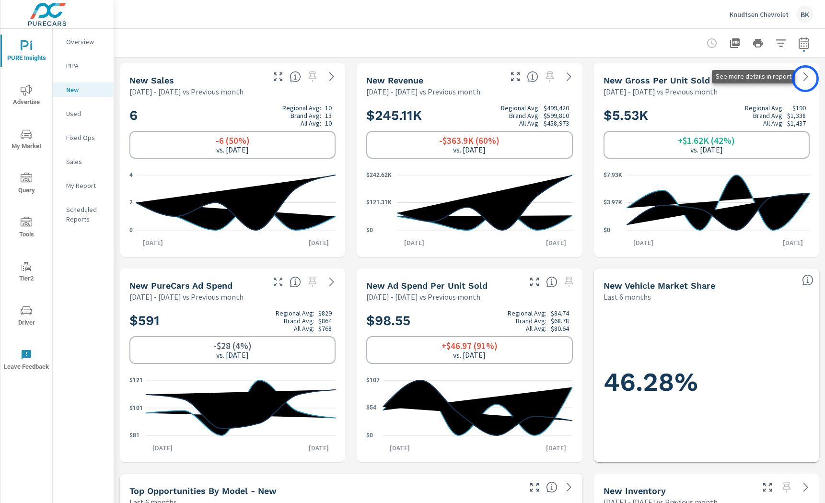
click at [805, 79] on icon at bounding box center [806, 76] width 4 height 9
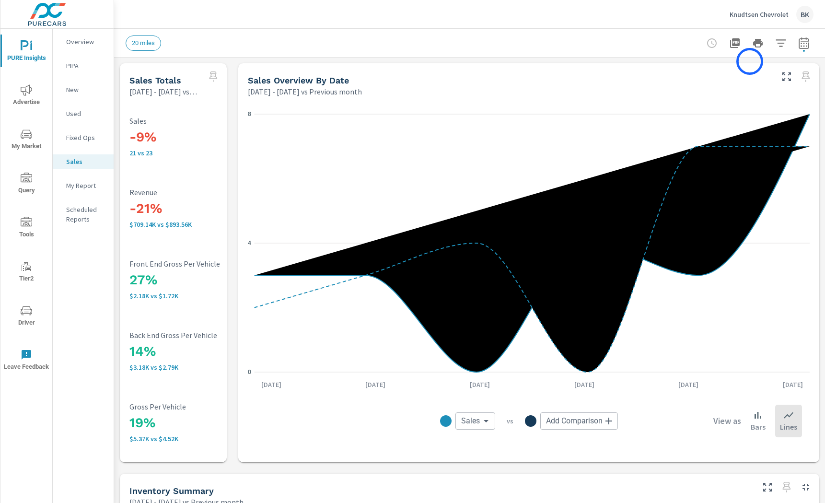
scroll to position [0, 0]
click at [782, 46] on icon "button" at bounding box center [781, 42] width 10 height 7
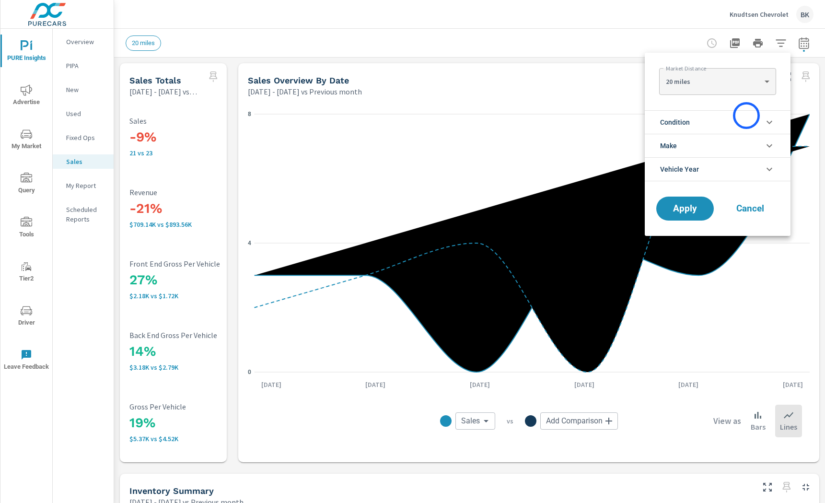
click at [746, 116] on li "Condition" at bounding box center [718, 121] width 146 height 23
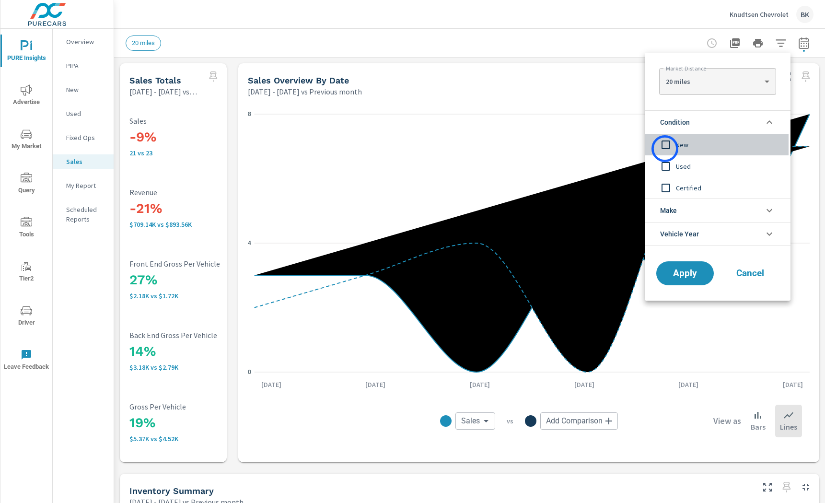
click at [665, 149] on input "filter options" at bounding box center [666, 145] width 20 height 20
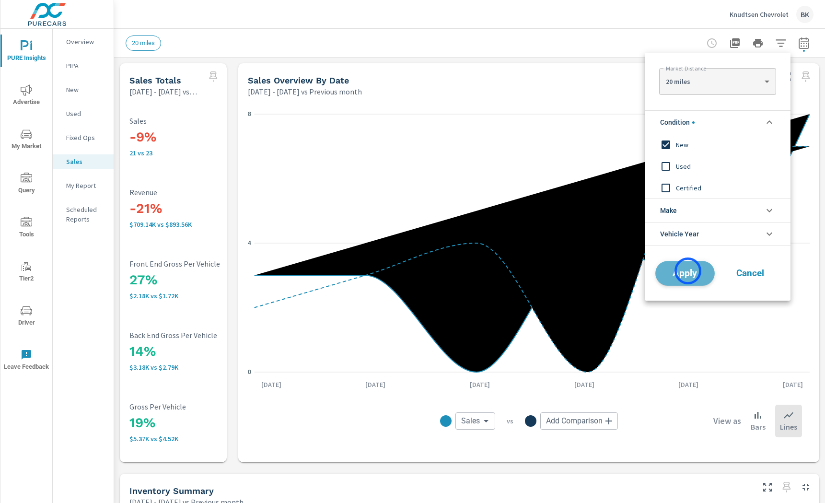
click at [688, 271] on span "Apply" at bounding box center [684, 273] width 39 height 9
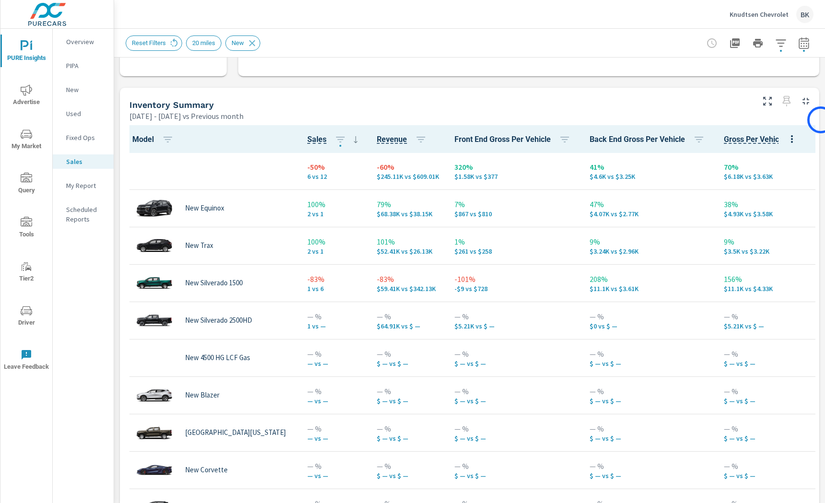
scroll to position [390, 0]
